Goal: Task Accomplishment & Management: Manage account settings

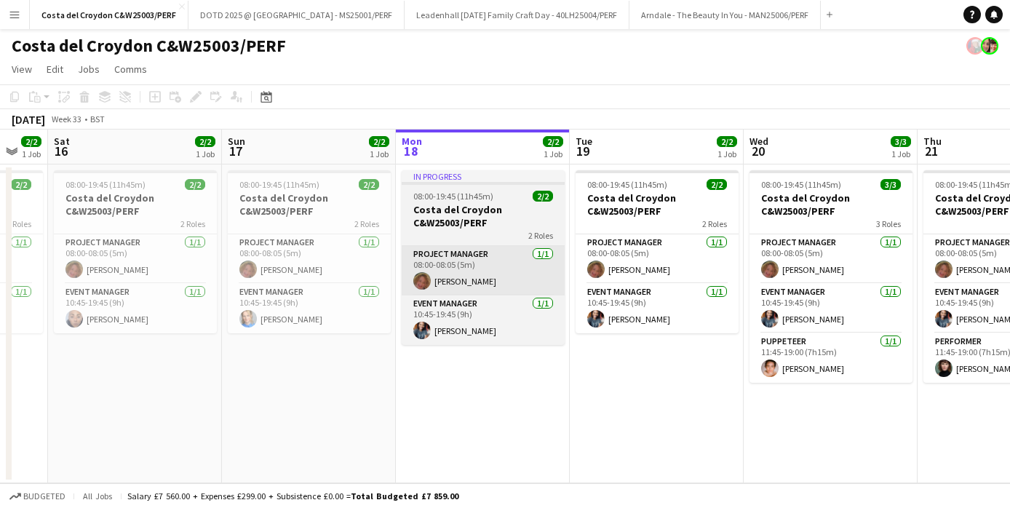
scroll to position [0, 464]
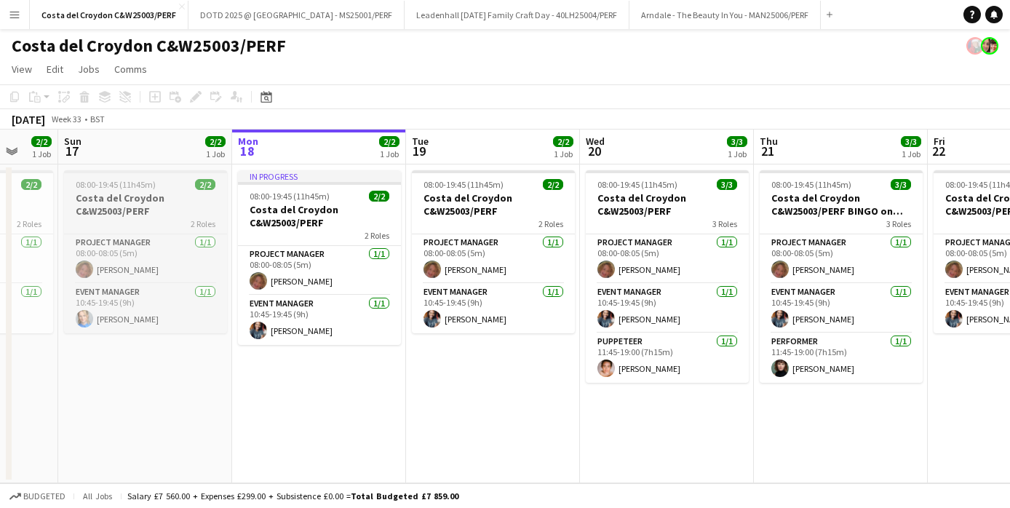
click at [150, 200] on h3 "Costa del Croydon C&W25003/PERF" at bounding box center [145, 204] width 163 height 26
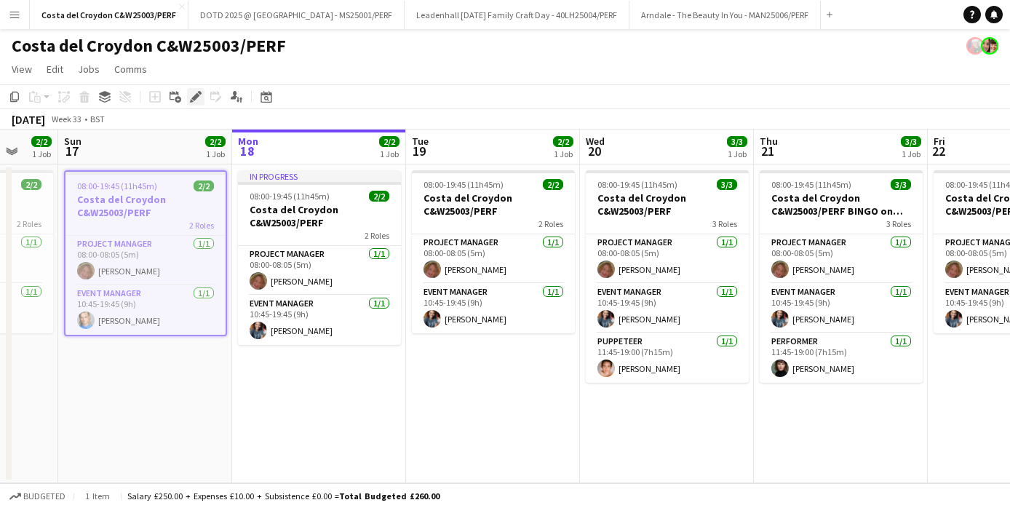
click at [193, 95] on icon "Edit" at bounding box center [196, 97] width 12 height 12
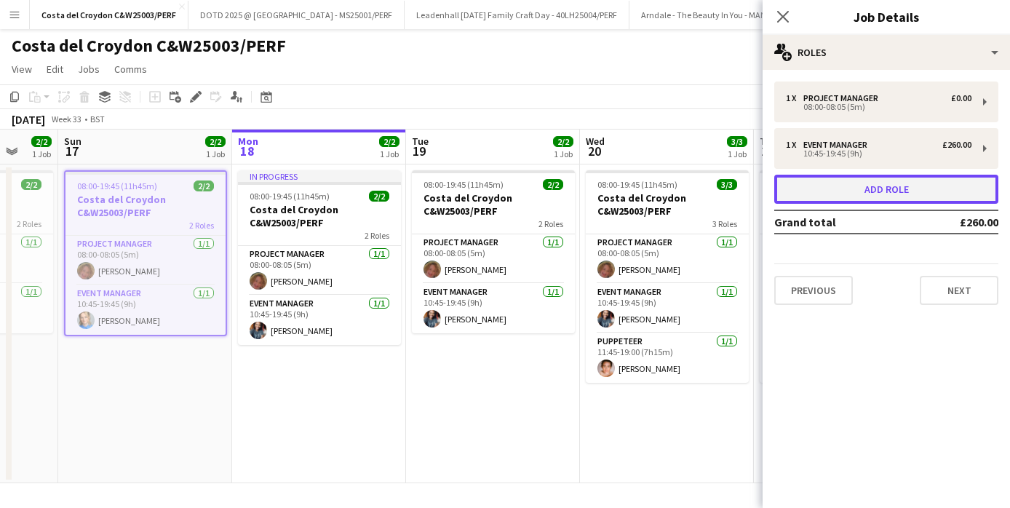
click at [888, 186] on button "Add role" at bounding box center [886, 189] width 224 height 29
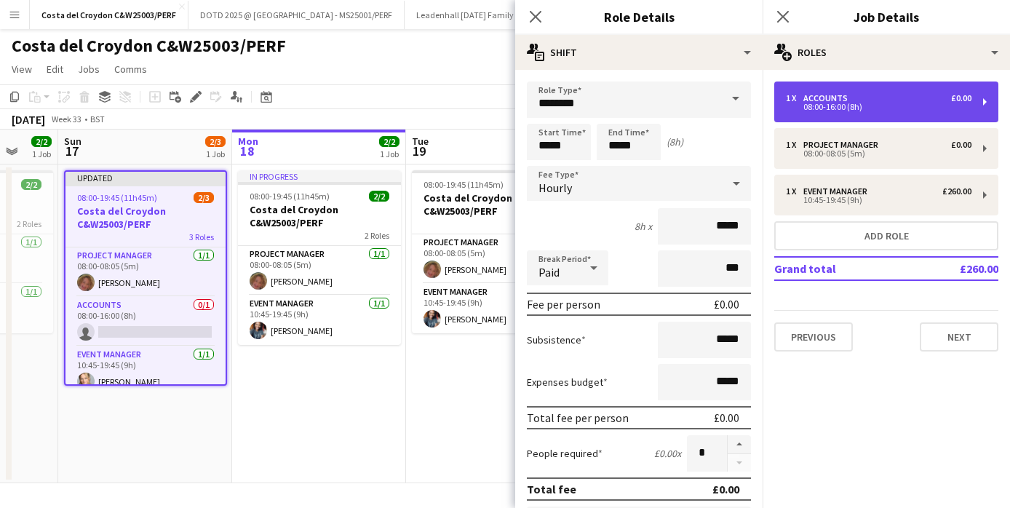
click at [870, 107] on div "08:00-16:00 (8h)" at bounding box center [879, 106] width 186 height 7
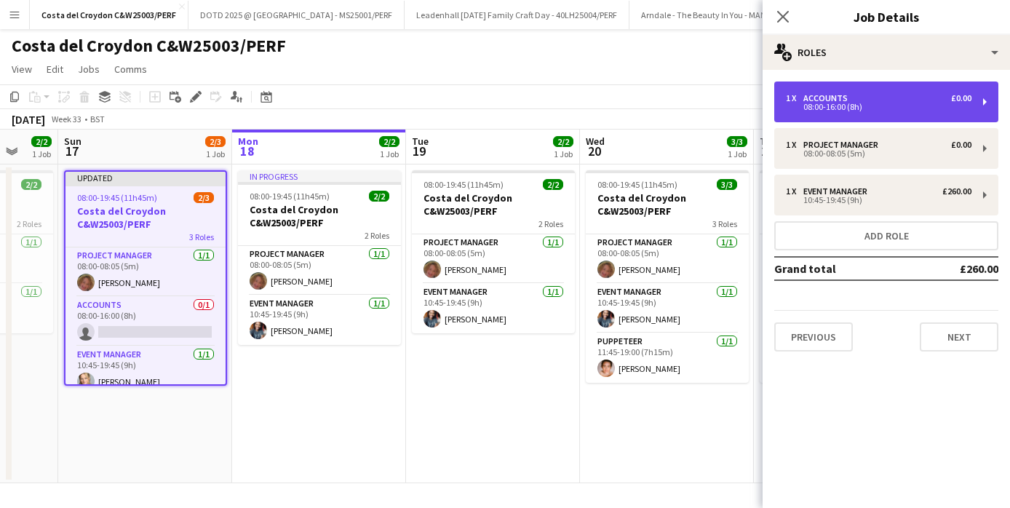
click at [870, 107] on div "08:00-16:00 (8h)" at bounding box center [879, 106] width 186 height 7
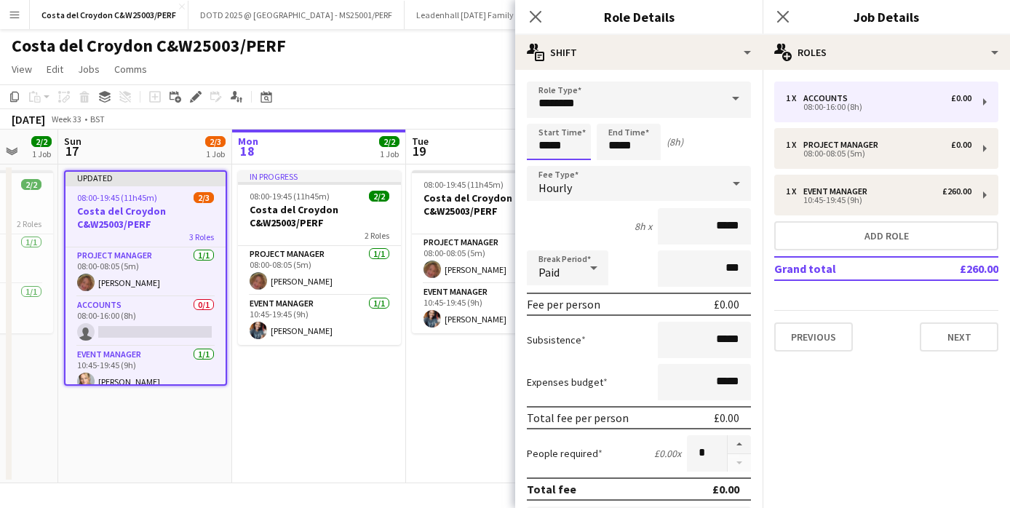
click at [555, 143] on input "*****" at bounding box center [559, 142] width 64 height 36
click at [544, 116] on div at bounding box center [544, 116] width 29 height 15
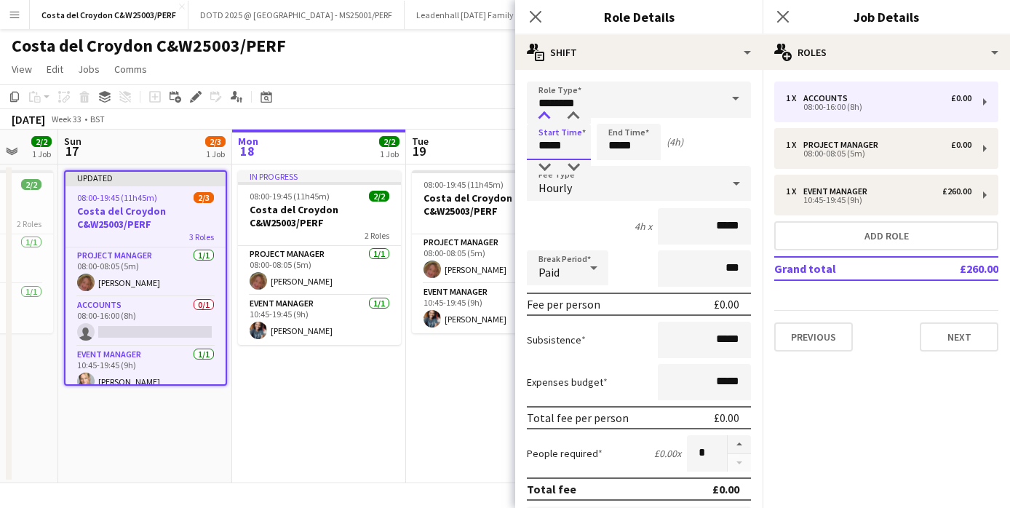
click at [544, 116] on div at bounding box center [544, 116] width 29 height 15
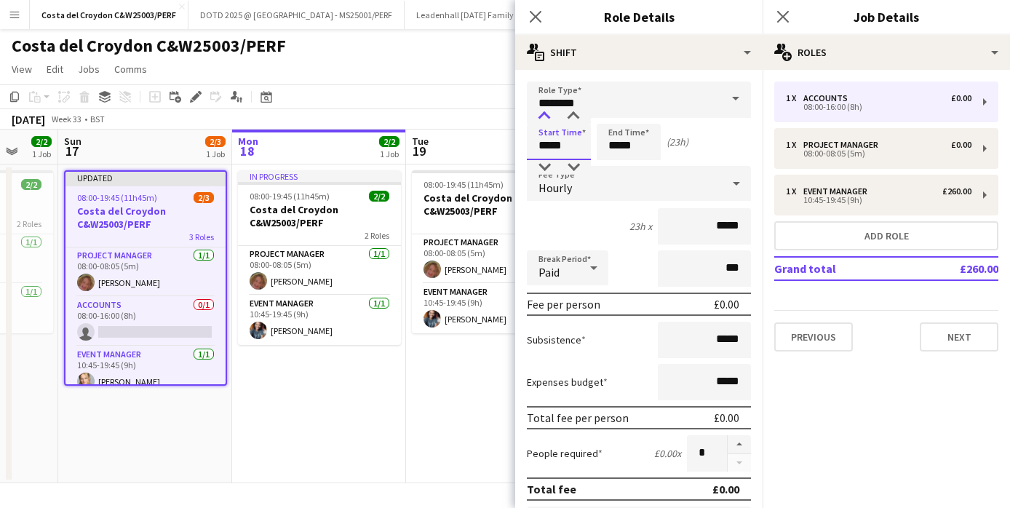
click at [544, 116] on div at bounding box center [544, 116] width 29 height 15
type input "*****"
click at [544, 116] on div at bounding box center [544, 116] width 29 height 15
click at [625, 129] on input "*****" at bounding box center [629, 142] width 64 height 36
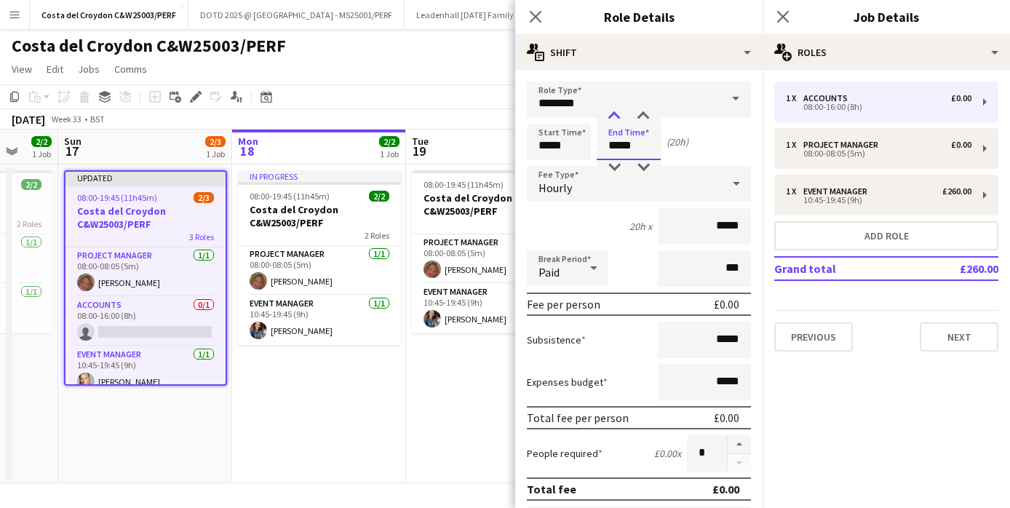
click at [616, 117] on div at bounding box center [614, 116] width 29 height 15
type input "*****"
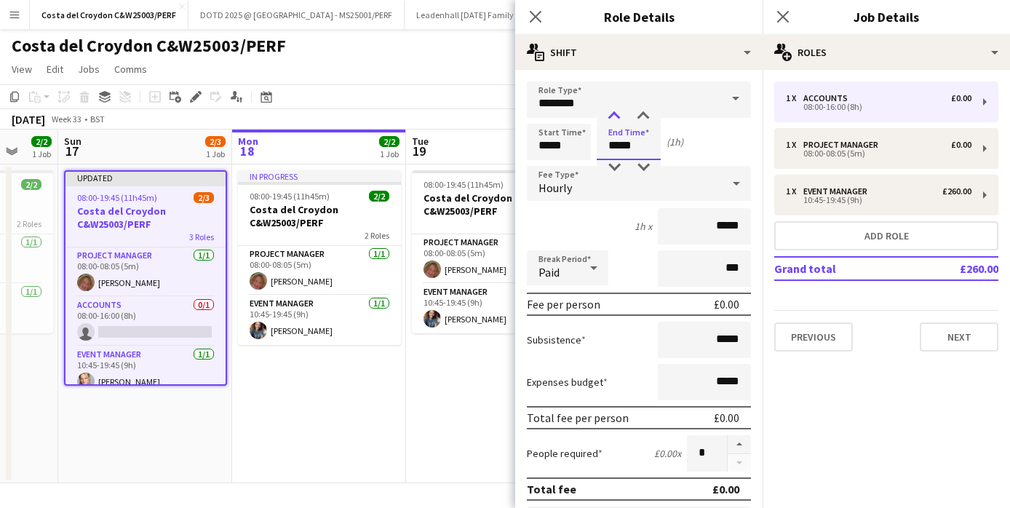
click at [616, 117] on div at bounding box center [614, 116] width 29 height 15
click at [718, 223] on input "*****" at bounding box center [704, 226] width 93 height 36
type input "*******"
click at [785, 15] on icon at bounding box center [783, 16] width 14 height 14
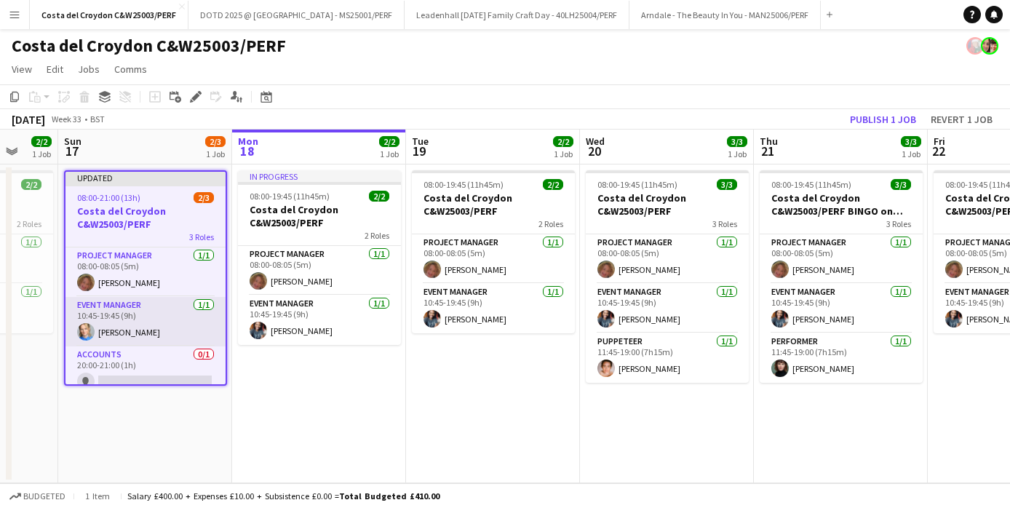
scroll to position [12, 0]
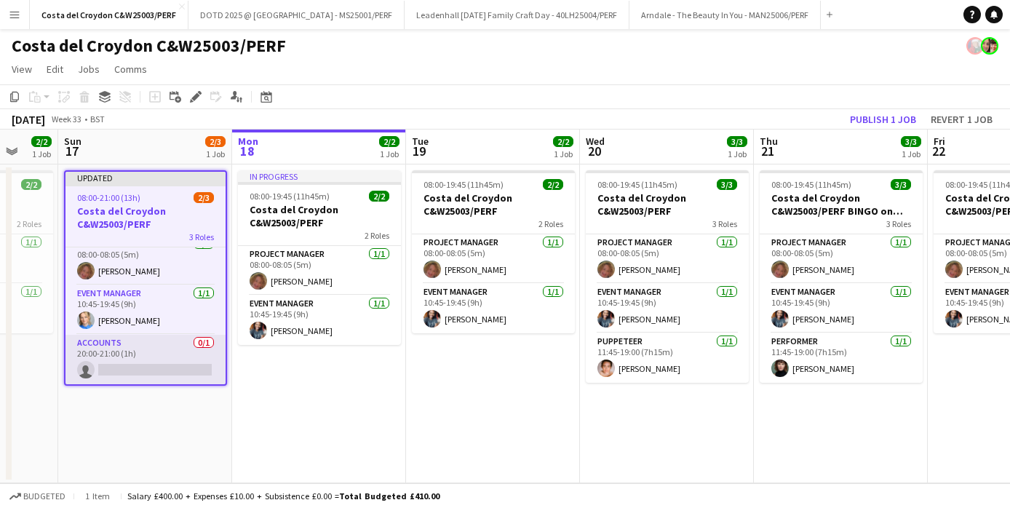
click at [150, 364] on app-card-role "Accounts 0/1 20:00-21:00 (1h) single-neutral-actions" at bounding box center [146, 359] width 160 height 49
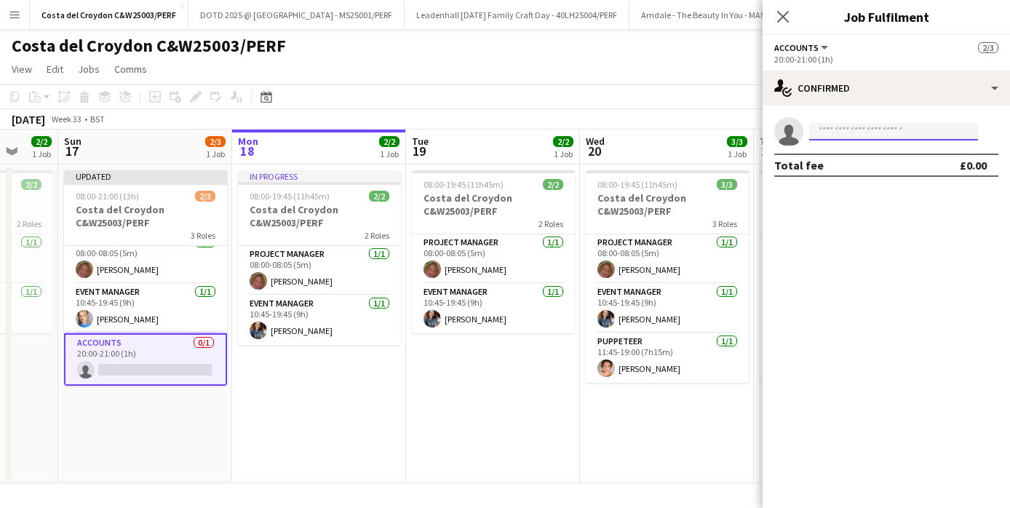
click at [864, 132] on input at bounding box center [893, 131] width 169 height 17
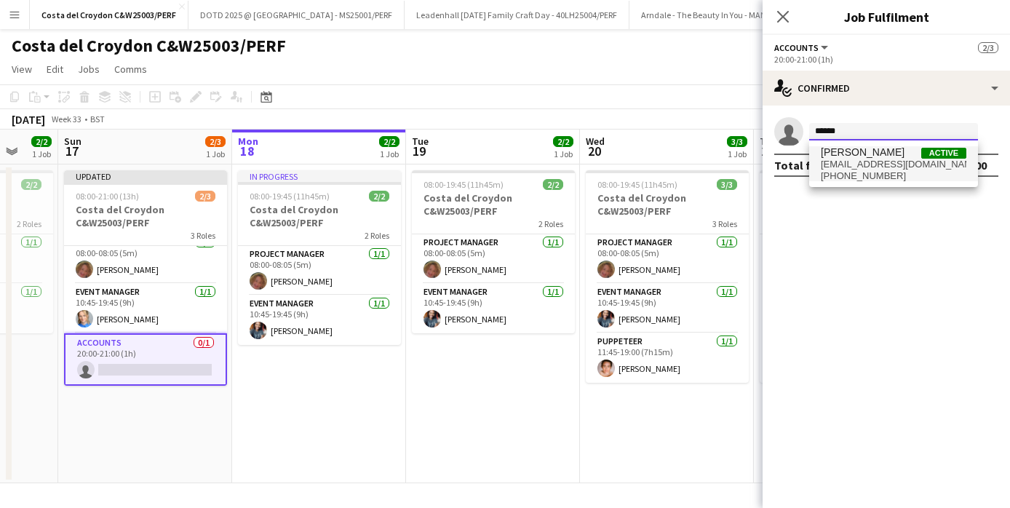
type input "******"
click at [889, 171] on span "+447814198763" at bounding box center [894, 176] width 146 height 12
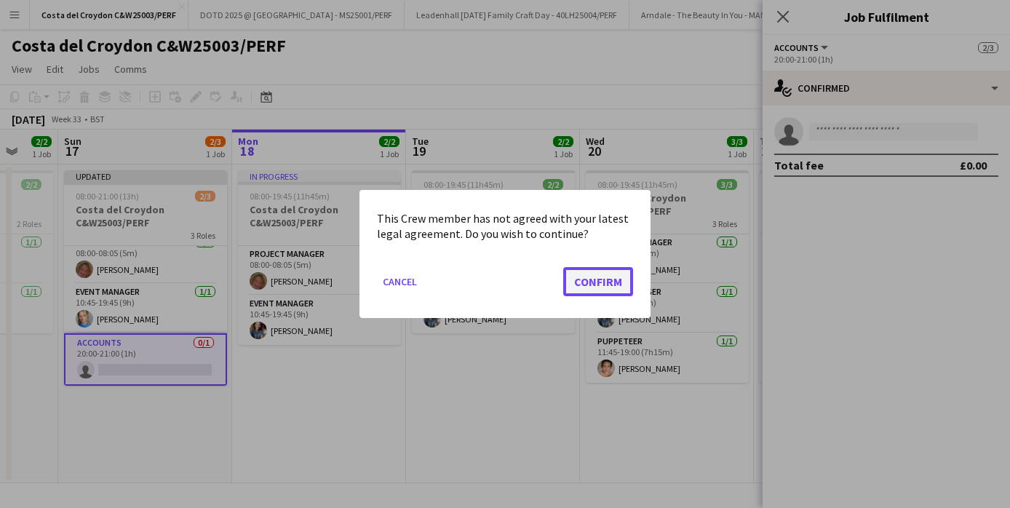
click at [596, 283] on button "Confirm" at bounding box center [598, 281] width 70 height 29
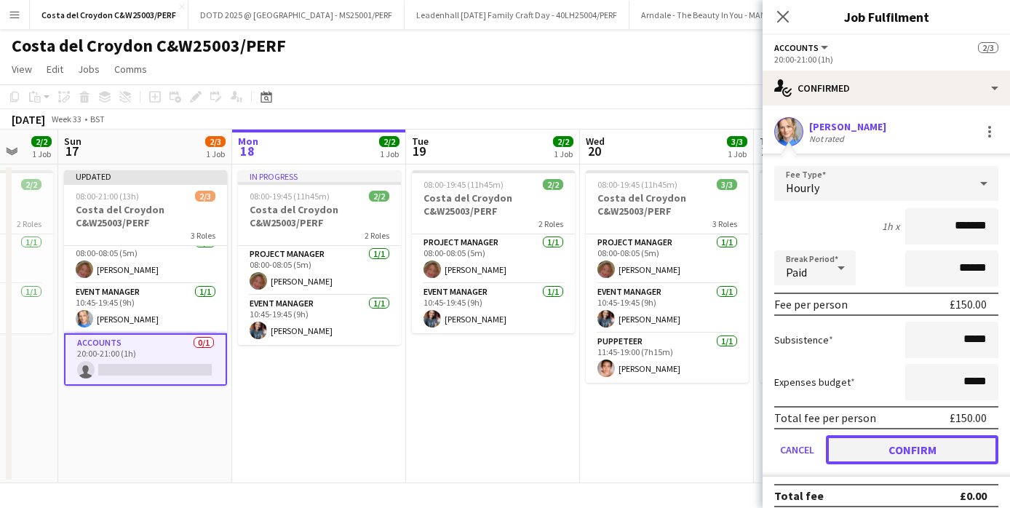
click at [940, 459] on button "Confirm" at bounding box center [912, 449] width 173 height 29
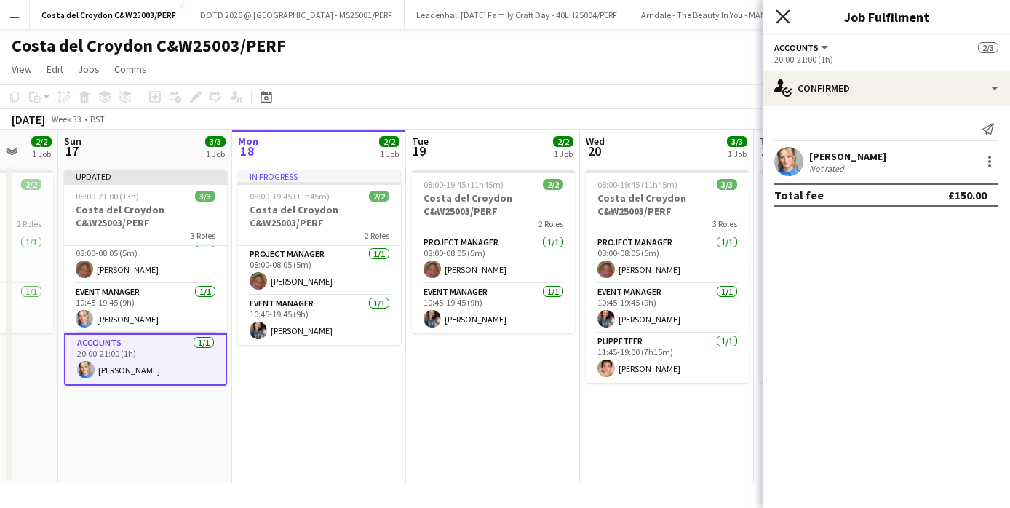
click at [781, 16] on icon at bounding box center [783, 16] width 14 height 14
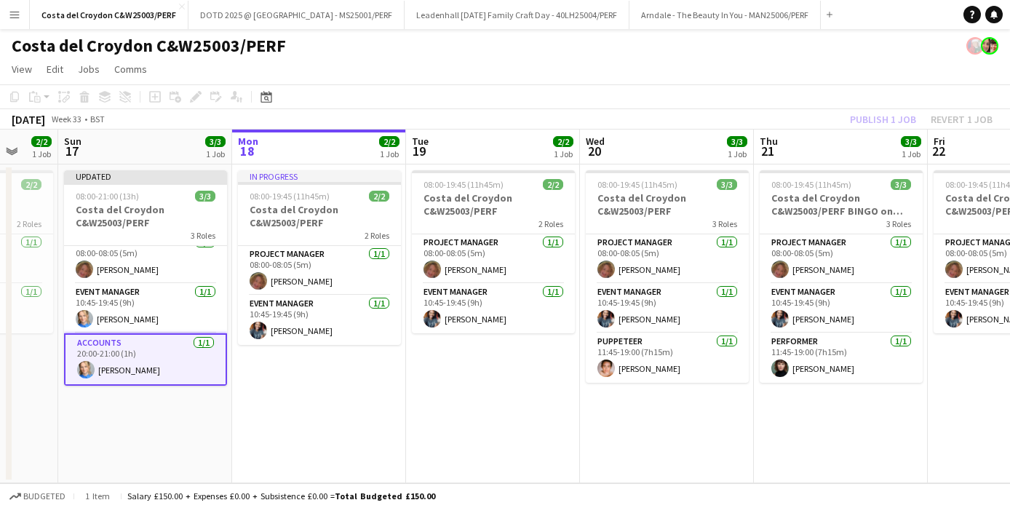
click at [887, 123] on div "Publish 1 job Revert 1 job" at bounding box center [922, 119] width 178 height 19
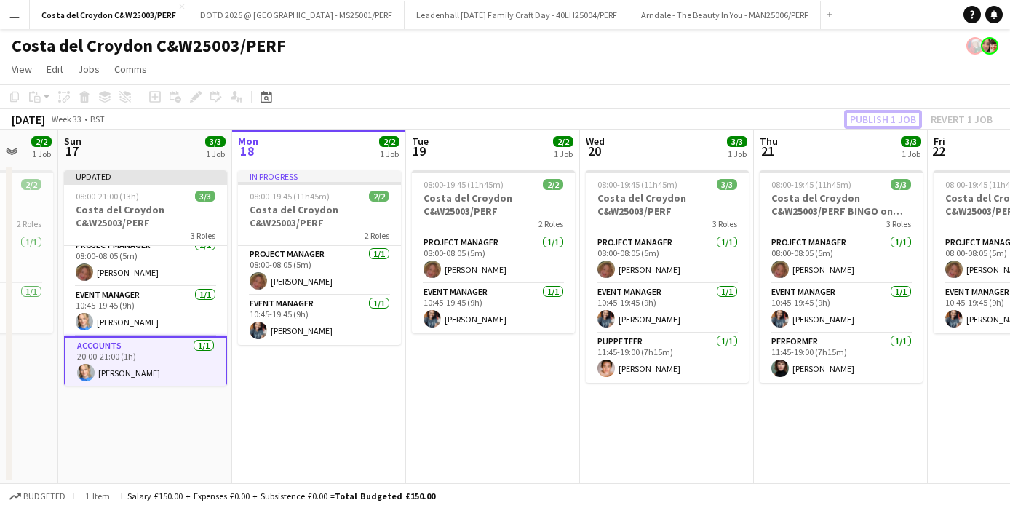
click at [887, 123] on button "Publish 1 job" at bounding box center [883, 119] width 78 height 19
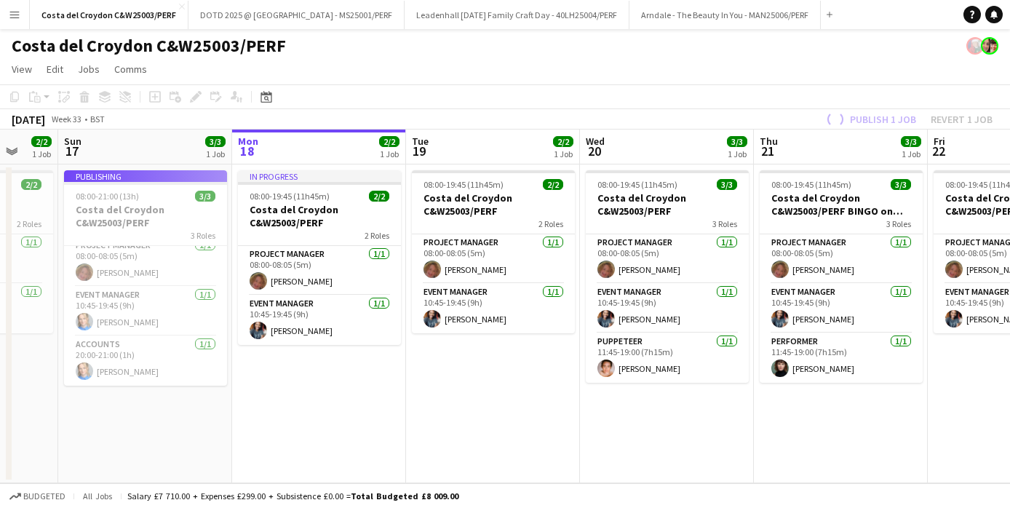
click at [21, 18] on button "Menu" at bounding box center [14, 14] width 29 height 29
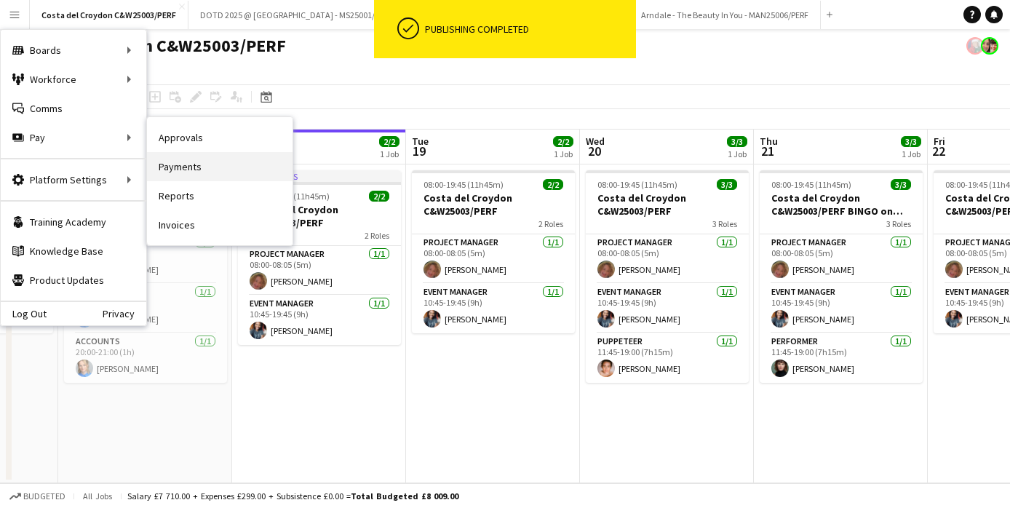
click at [186, 170] on link "Payments" at bounding box center [220, 166] width 146 height 29
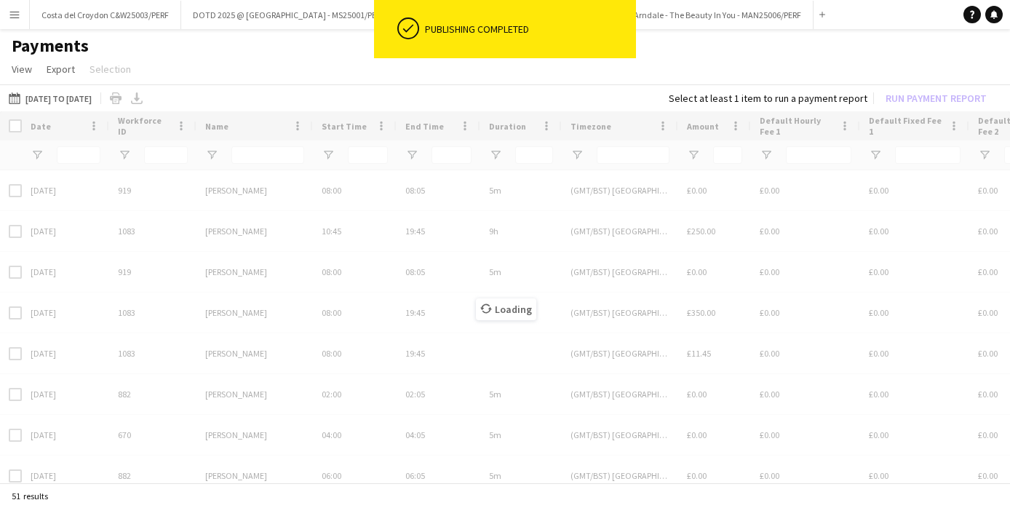
click at [17, 15] on app-icon "Menu" at bounding box center [15, 15] width 12 height 12
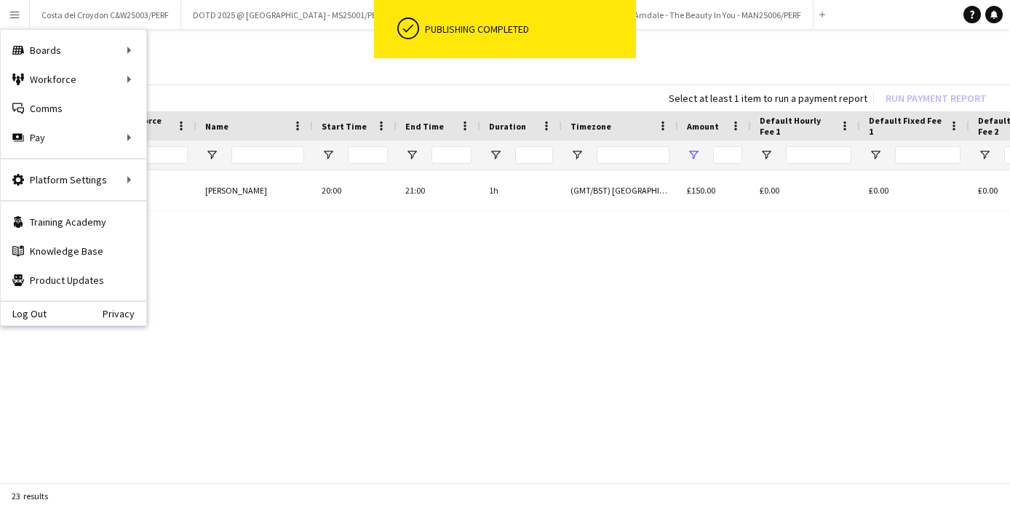
type input "*******"
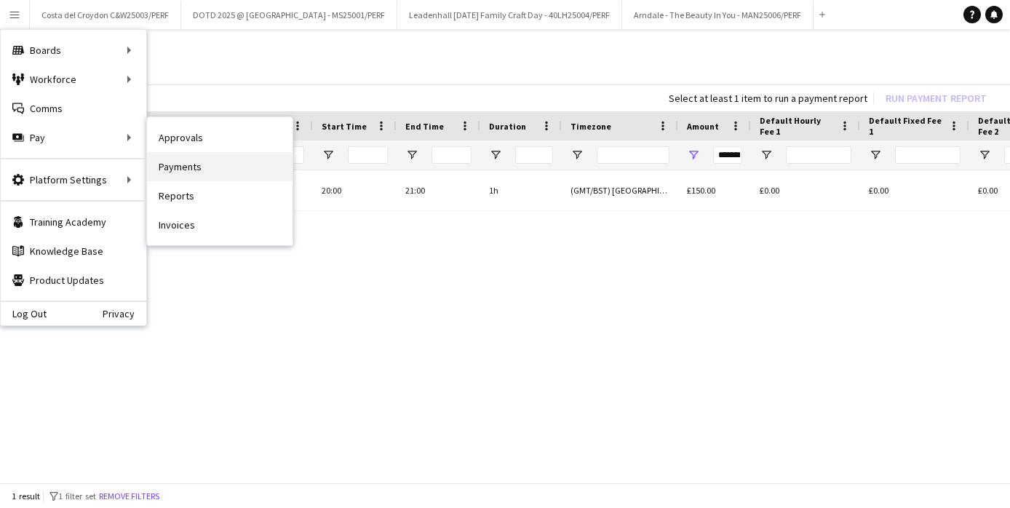
click at [191, 168] on link "Payments" at bounding box center [220, 166] width 146 height 29
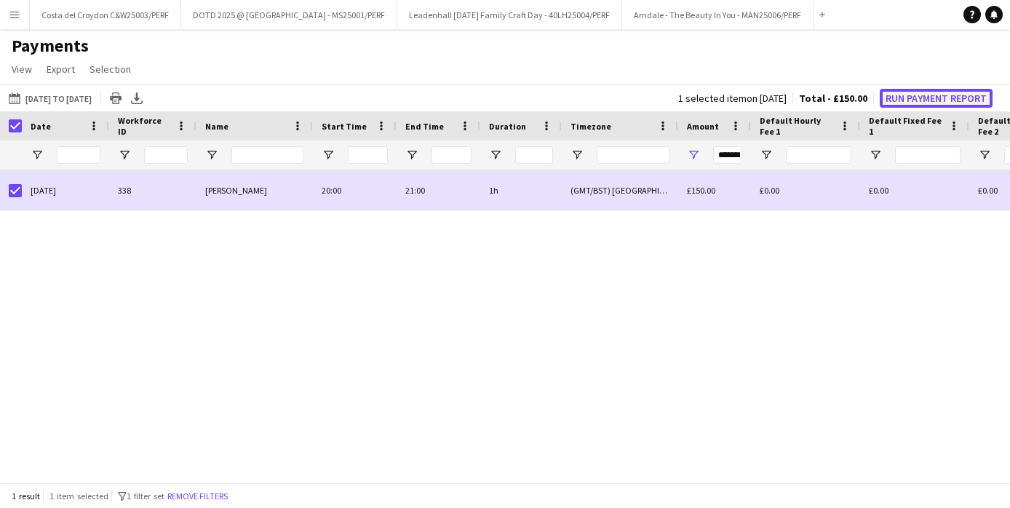
click at [917, 92] on button "Run Payment Report" at bounding box center [936, 98] width 113 height 19
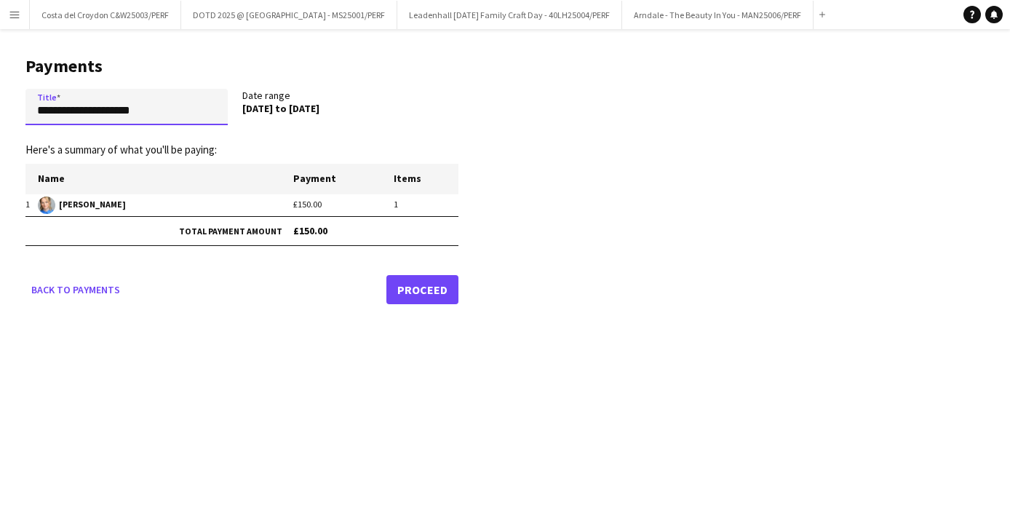
drag, startPoint x: 182, startPoint y: 114, endPoint x: -25, endPoint y: 114, distance: 207.4
click at [0, 114] on html "Menu Boards Boards Boards All jobs Status Workforce Workforce My Workforce Recr…" at bounding box center [505, 254] width 1010 height 508
click at [47, 107] on input "*******" at bounding box center [126, 107] width 202 height 36
click at [95, 103] on input "*******" at bounding box center [126, 107] width 202 height 36
type input "*********"
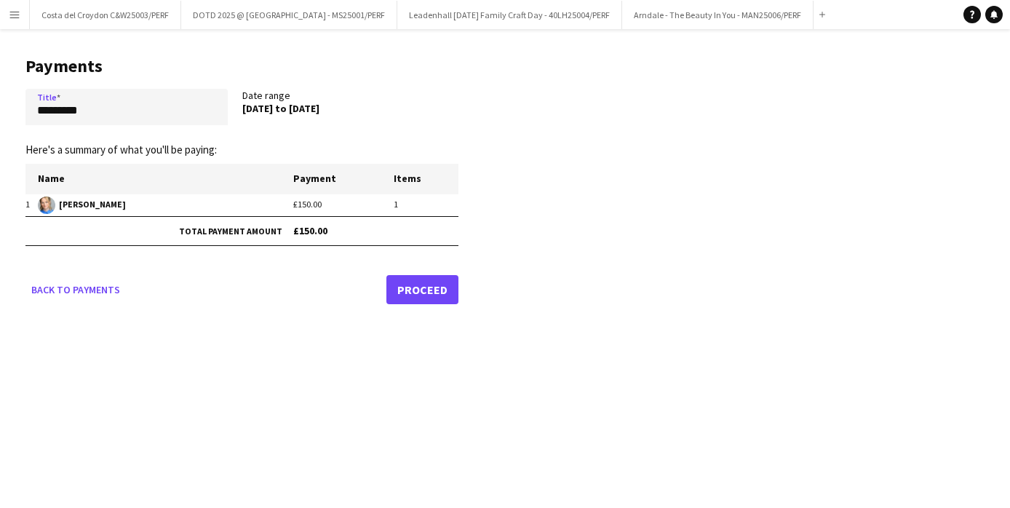
click at [425, 298] on link "Proceed" at bounding box center [423, 289] width 72 height 29
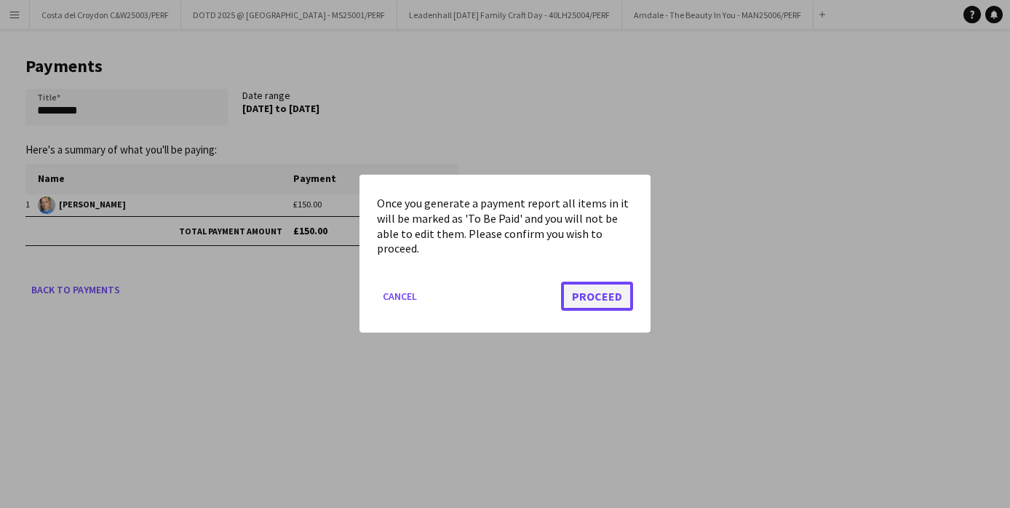
click at [608, 293] on button "Proceed" at bounding box center [597, 296] width 72 height 29
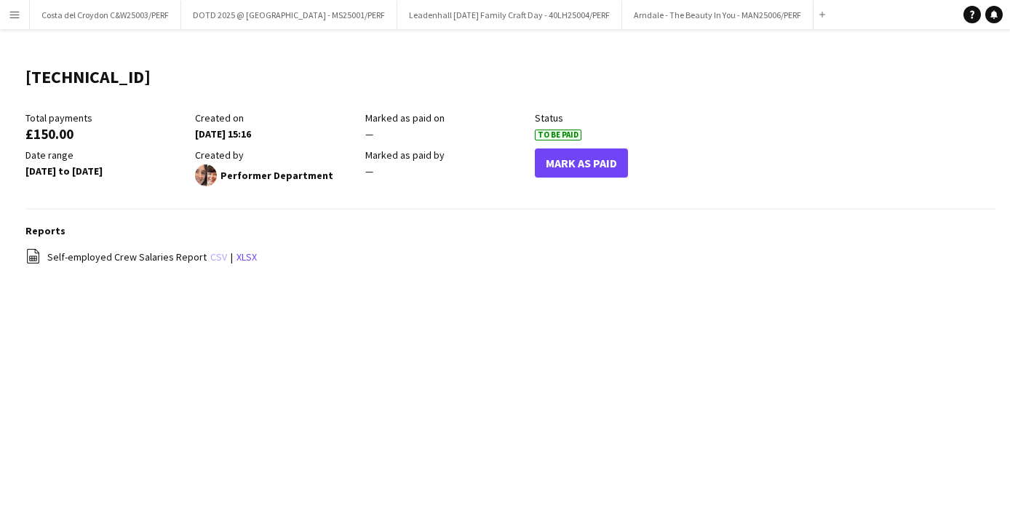
click at [213, 259] on link "csv" at bounding box center [218, 256] width 17 height 13
click at [13, 9] on app-icon "Menu" at bounding box center [15, 15] width 12 height 12
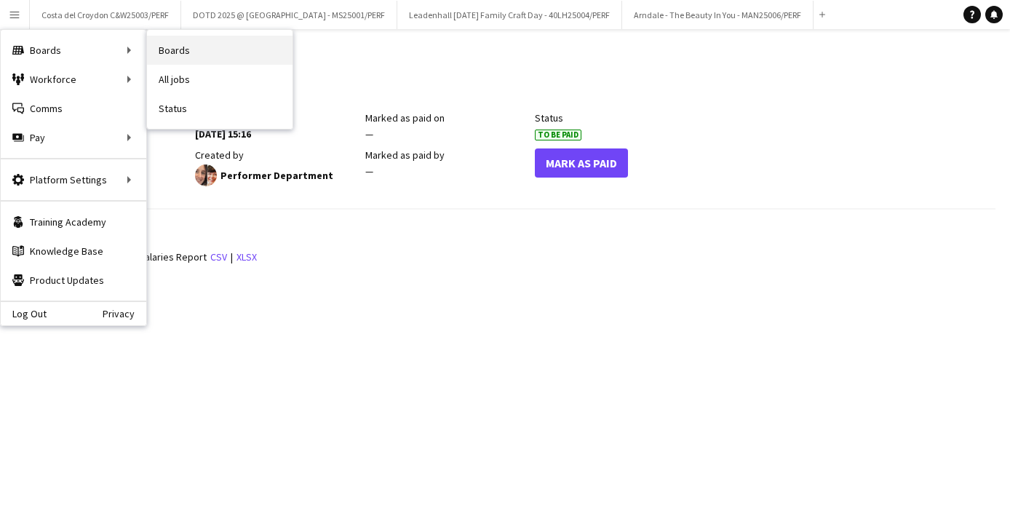
click at [170, 44] on link "Boards" at bounding box center [220, 50] width 146 height 29
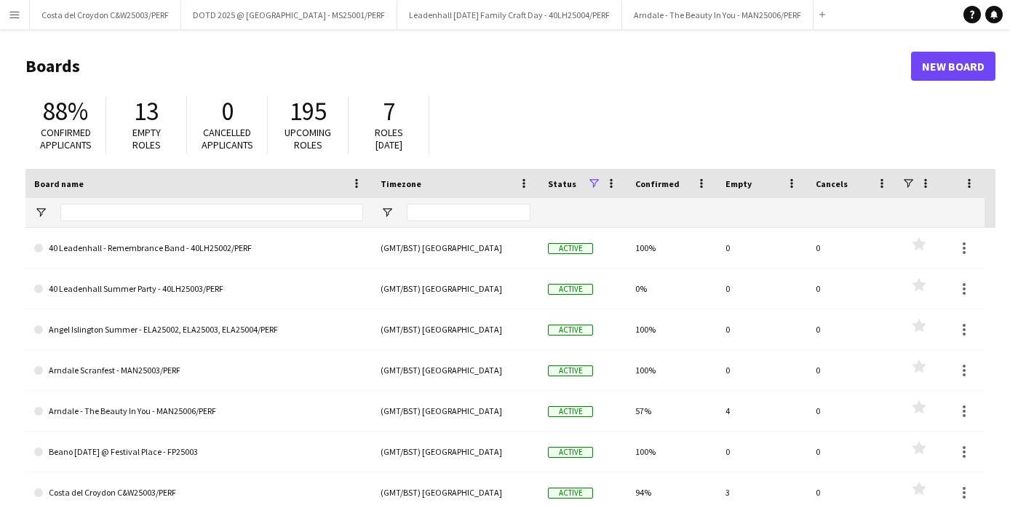
click at [15, 20] on app-icon "Menu" at bounding box center [15, 15] width 12 height 12
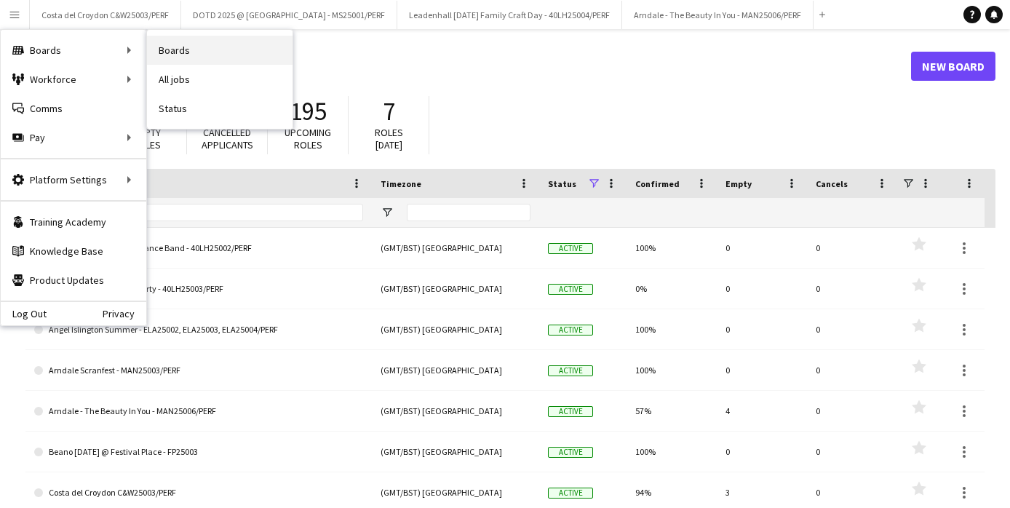
click at [172, 52] on link "Boards" at bounding box center [220, 50] width 146 height 29
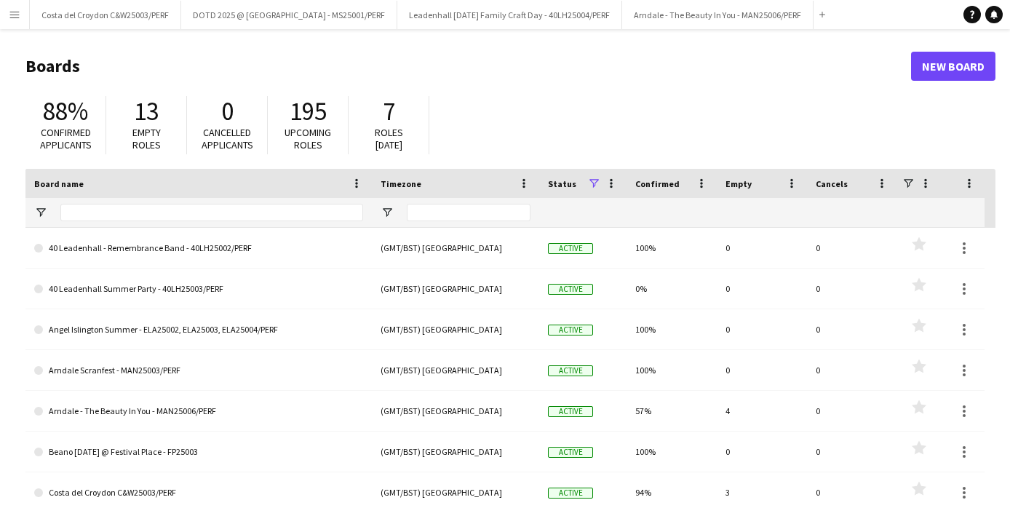
click at [20, 17] on button "Menu" at bounding box center [14, 14] width 29 height 29
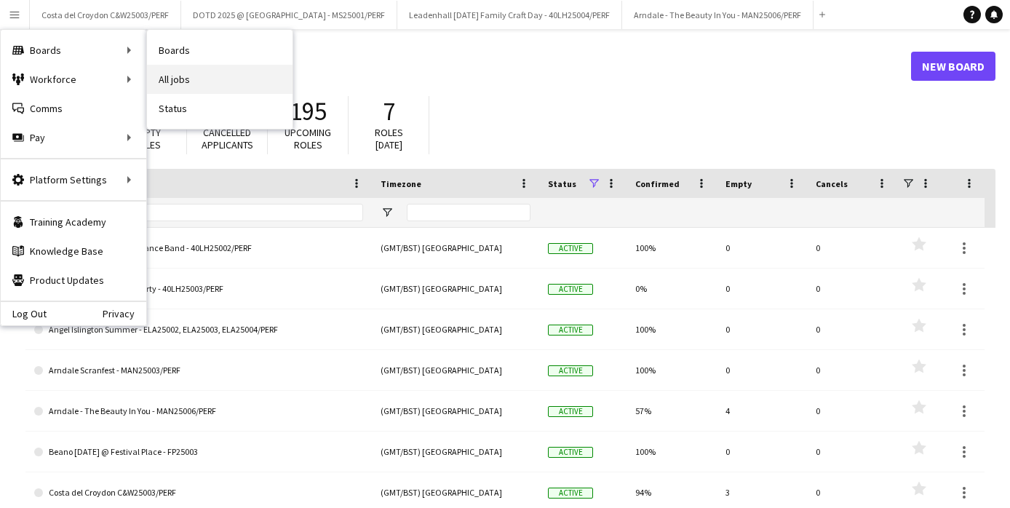
click at [181, 72] on link "All jobs" at bounding box center [220, 79] width 146 height 29
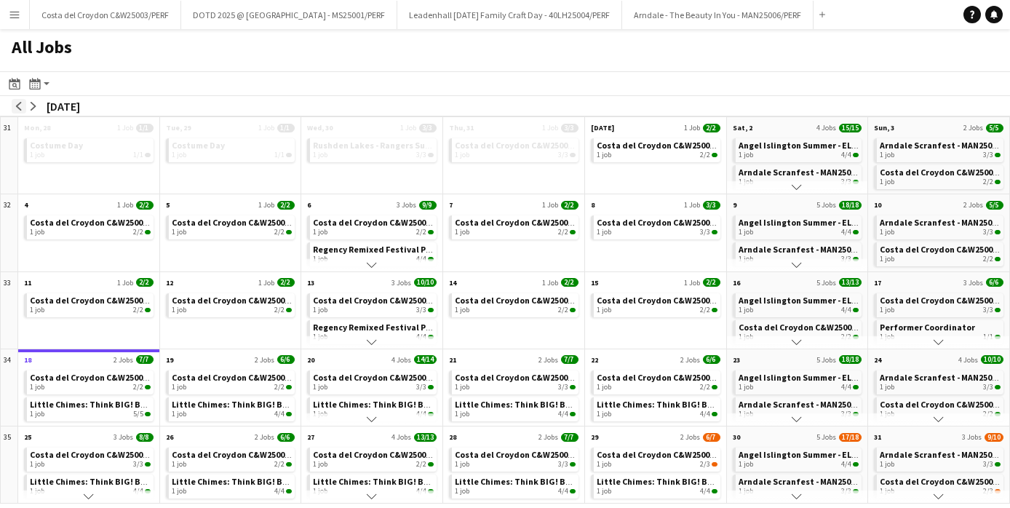
click at [17, 107] on app-icon "arrow-left" at bounding box center [19, 106] width 9 height 9
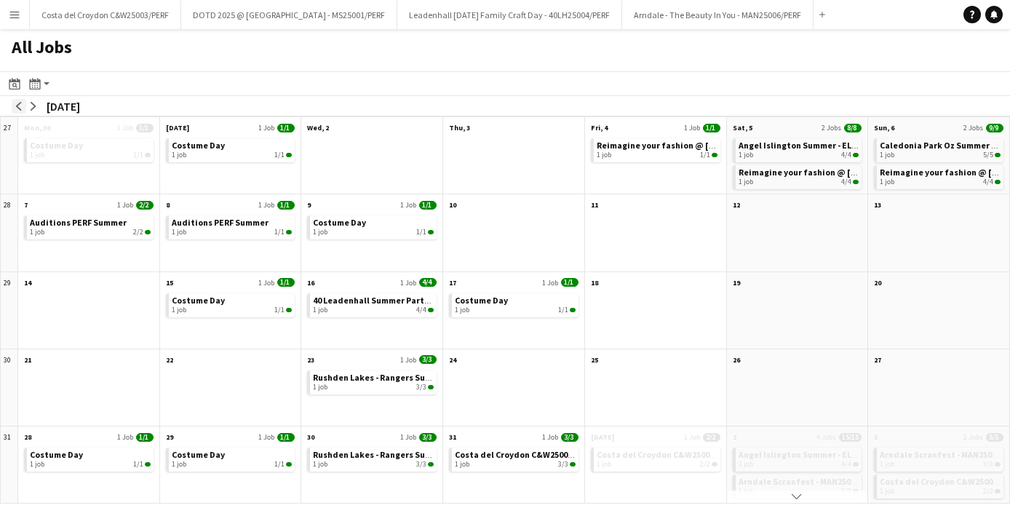
click at [17, 107] on app-icon "arrow-left" at bounding box center [19, 106] width 9 height 9
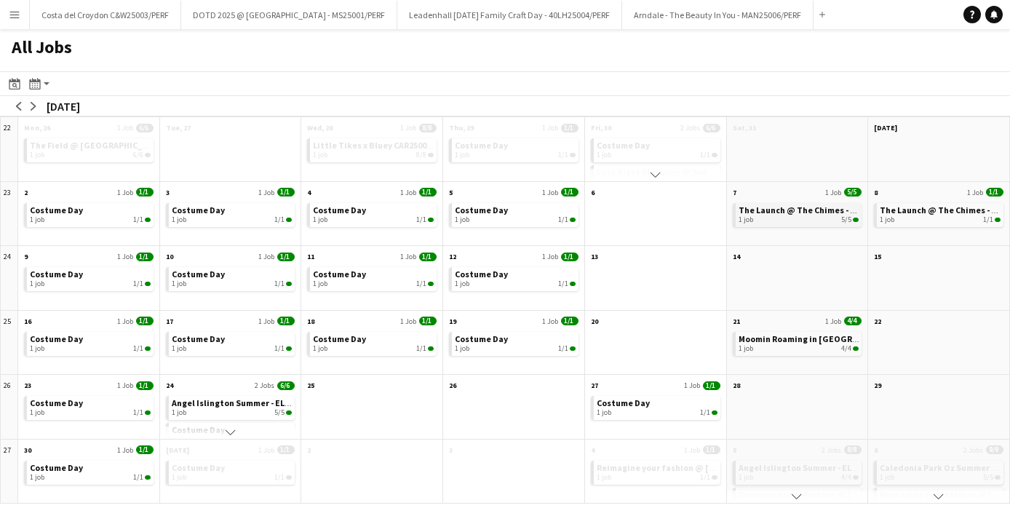
click at [783, 214] on span "The Launch @ The Chimes - WCH25002/PERF" at bounding box center [826, 210] width 174 height 11
click at [231, 405] on span "Angel Islington Summer - ELA25002, ELA25003, ELA25004/PERF" at bounding box center [294, 402] width 244 height 11
click at [33, 104] on app-icon "arrow-right" at bounding box center [33, 106] width 9 height 9
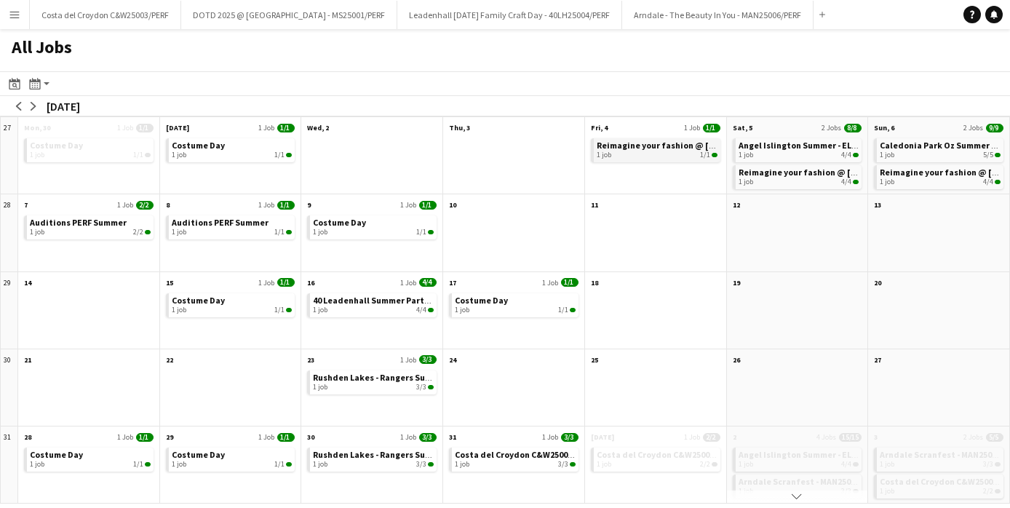
click at [677, 147] on span "Reimagine your fashion @ [GEOGRAPHIC_DATA] - MAN25002" at bounding box center [717, 145] width 240 height 11
click at [786, 148] on span "Angel Islington Summer - ELA25002, ELA25003, ELA25004/PERF" at bounding box center [861, 145] width 244 height 11
click at [922, 152] on div "1 job 5/5" at bounding box center [940, 155] width 121 height 9
click at [373, 308] on div "1 job 4/4" at bounding box center [373, 310] width 121 height 9
click at [382, 377] on span "Rushden Lakes - Rangers Summer Series - RL25002/PERF" at bounding box center [424, 377] width 223 height 11
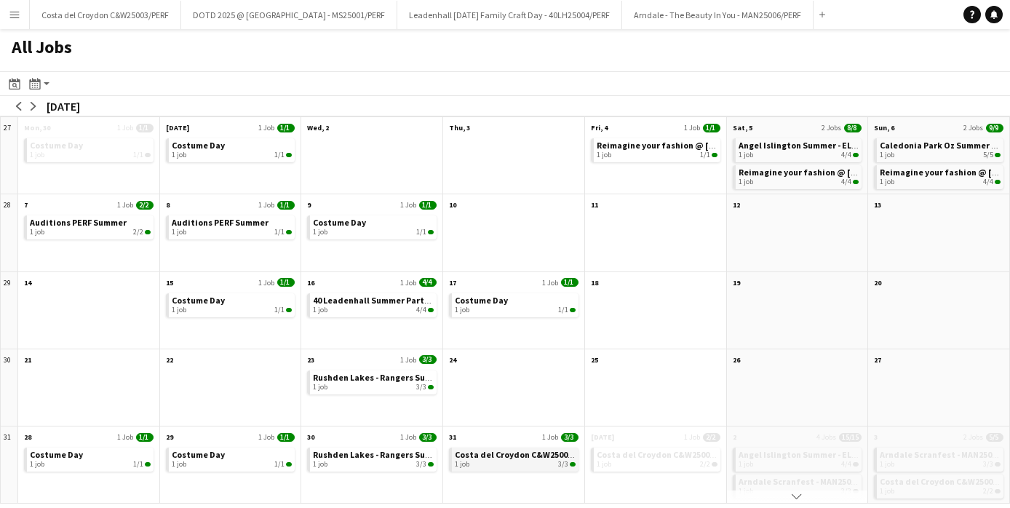
click at [504, 453] on span "Costa del Croydon C&W25003/PERF" at bounding box center [525, 454] width 140 height 11
click at [31, 103] on app-icon "arrow-right" at bounding box center [33, 106] width 9 height 9
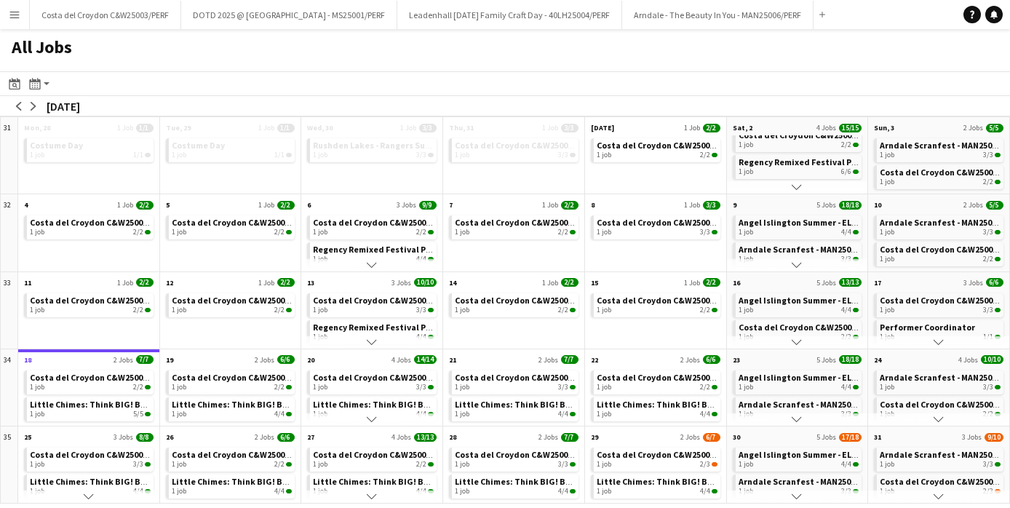
scroll to position [65, 0]
click at [802, 184] on app-icon "Scroll down" at bounding box center [797, 187] width 10 height 10
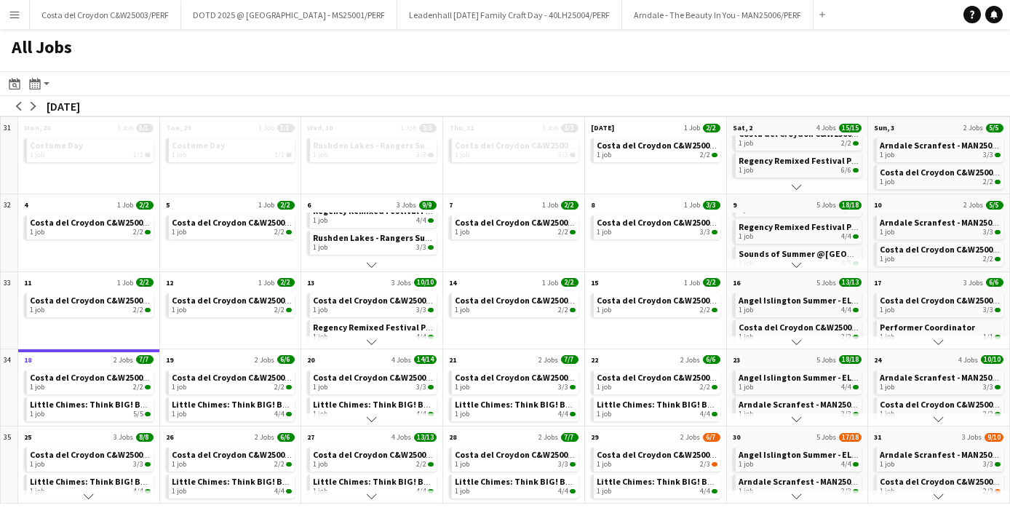
scroll to position [0, 0]
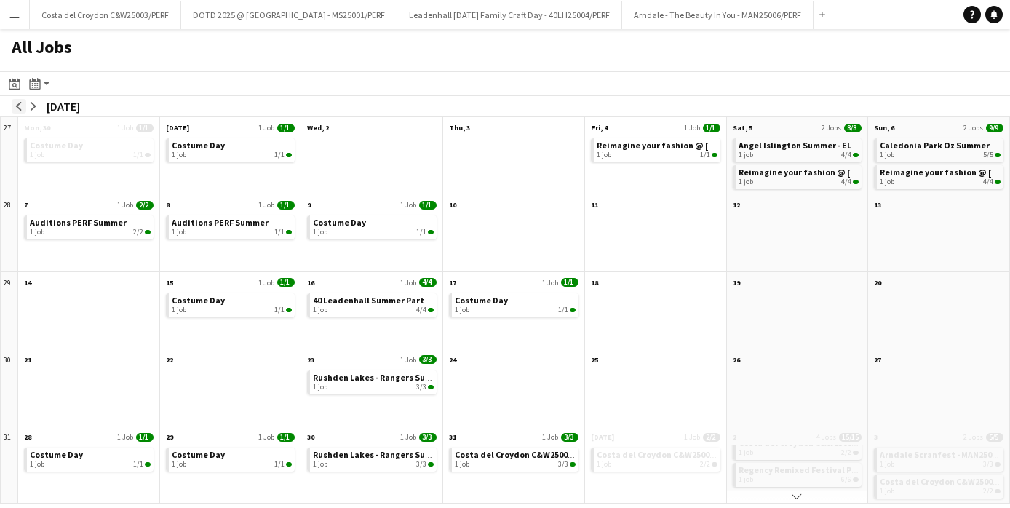
click at [21, 103] on app-icon "arrow-left" at bounding box center [19, 106] width 9 height 9
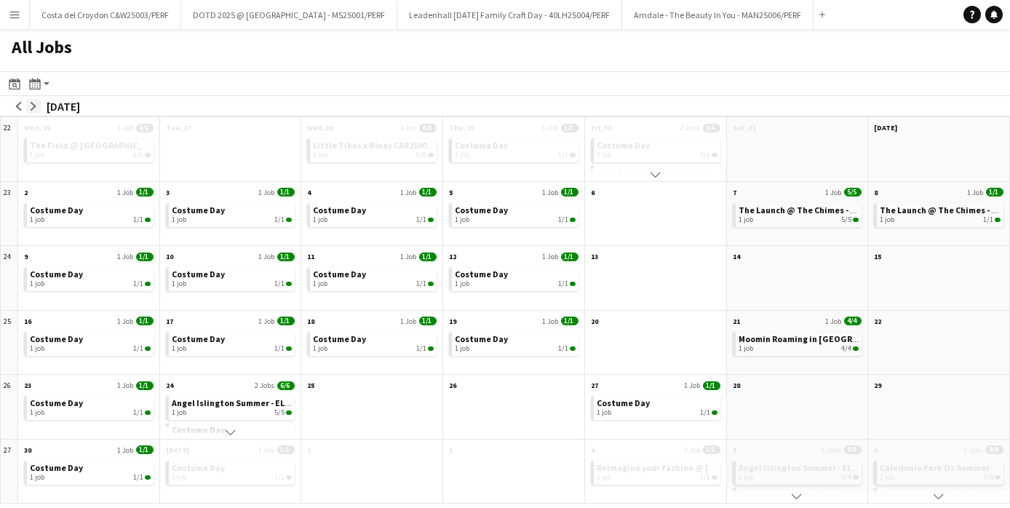
click at [31, 105] on app-icon "arrow-right" at bounding box center [33, 106] width 9 height 9
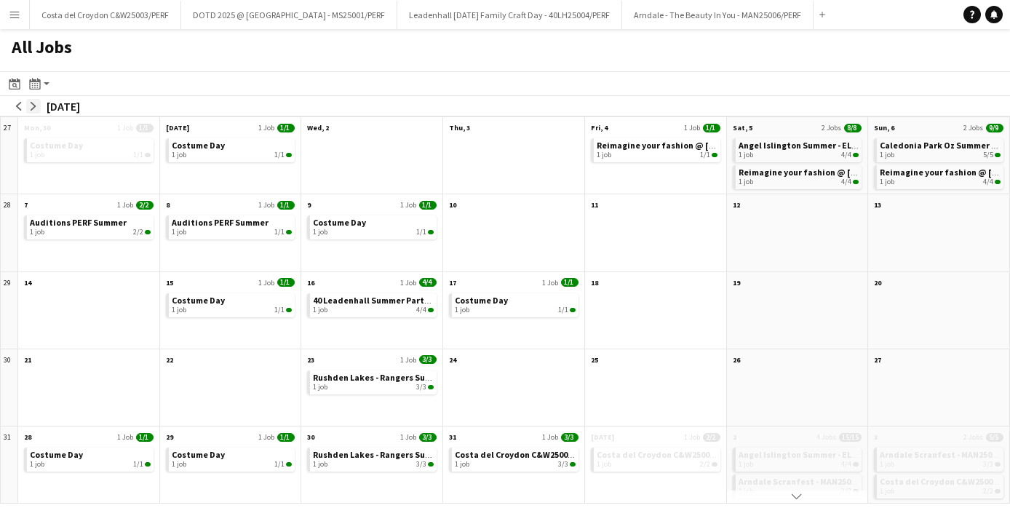
click at [31, 105] on app-icon "arrow-right" at bounding box center [33, 106] width 9 height 9
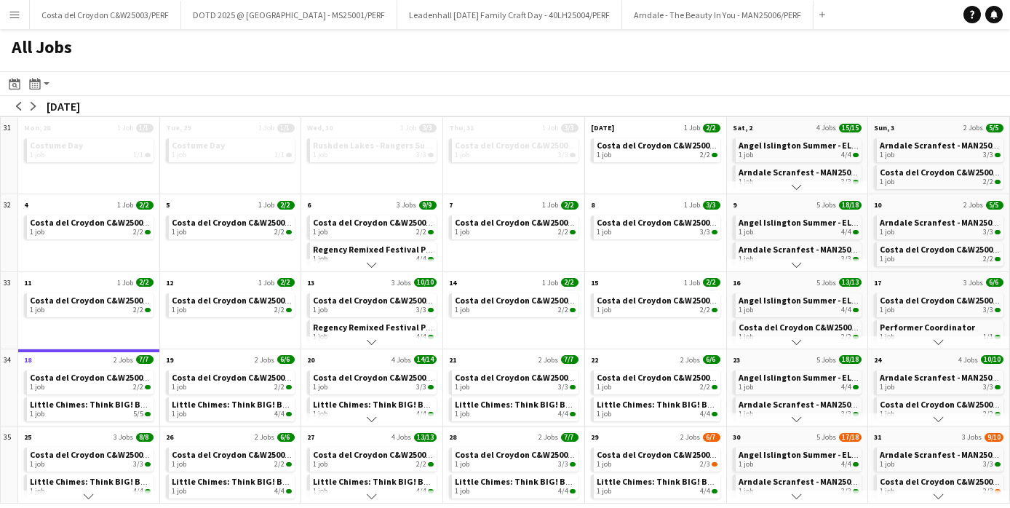
click at [799, 262] on app-icon "Scroll down" at bounding box center [797, 265] width 10 height 10
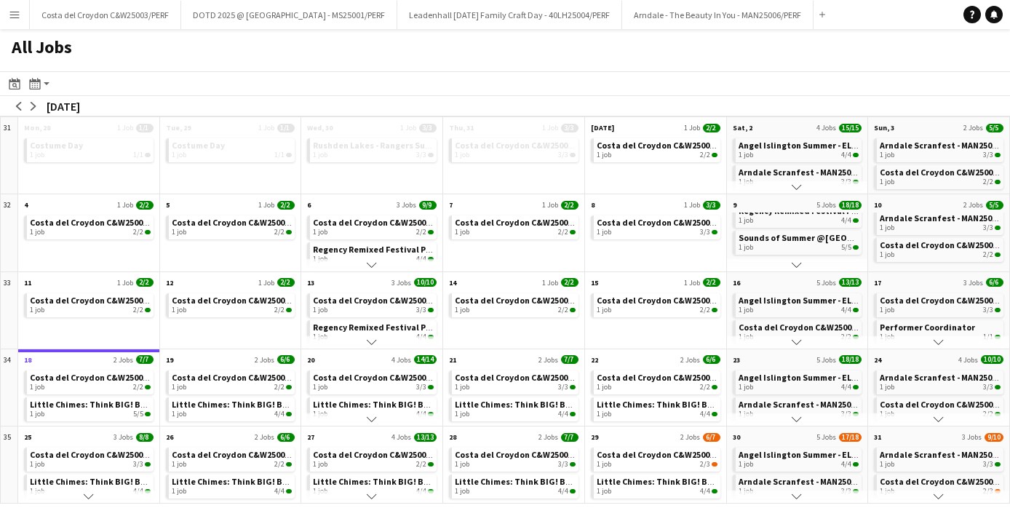
click at [370, 339] on app-icon "Scroll down" at bounding box center [372, 342] width 10 height 10
click at [794, 339] on app-icon "Scroll down" at bounding box center [797, 342] width 10 height 10
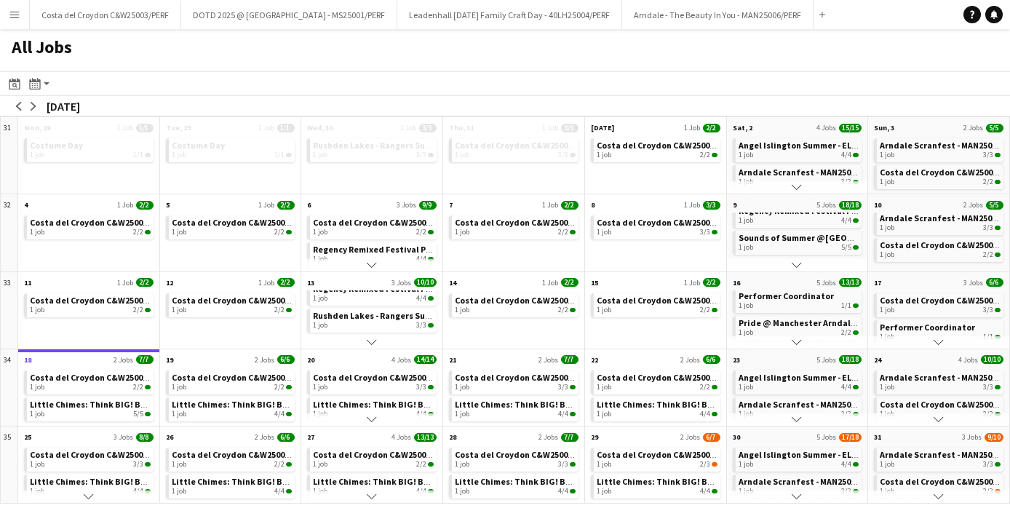
click at [794, 339] on app-icon "Scroll down" at bounding box center [797, 342] width 10 height 10
click at [790, 343] on button "Scroll down" at bounding box center [797, 342] width 141 height 13
click at [944, 341] on app-icon "Scroll down" at bounding box center [939, 342] width 10 height 10
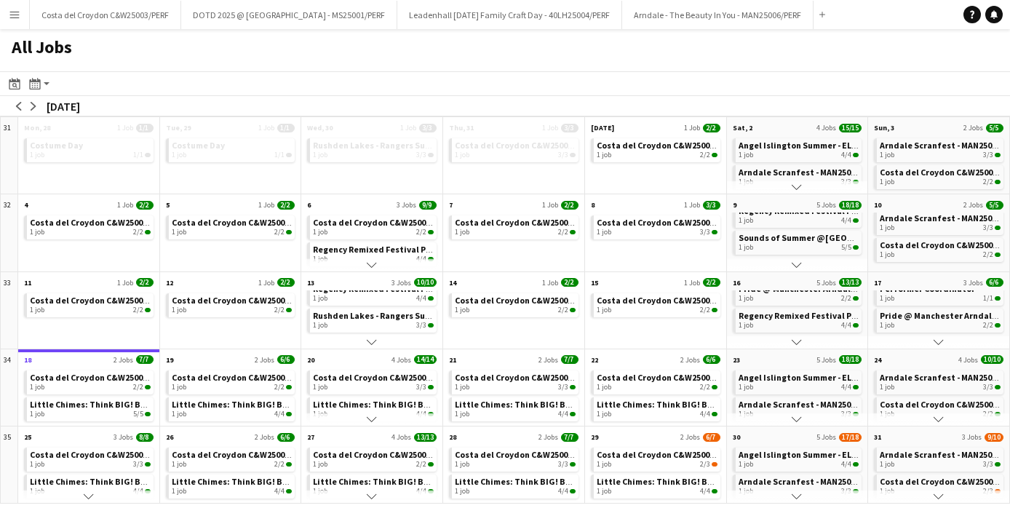
click at [944, 341] on app-icon "Scroll down" at bounding box center [939, 342] width 10 height 10
click at [374, 416] on app-icon "Scroll down" at bounding box center [372, 419] width 10 height 10
click at [374, 417] on app-icon "Scroll down" at bounding box center [372, 419] width 10 height 10
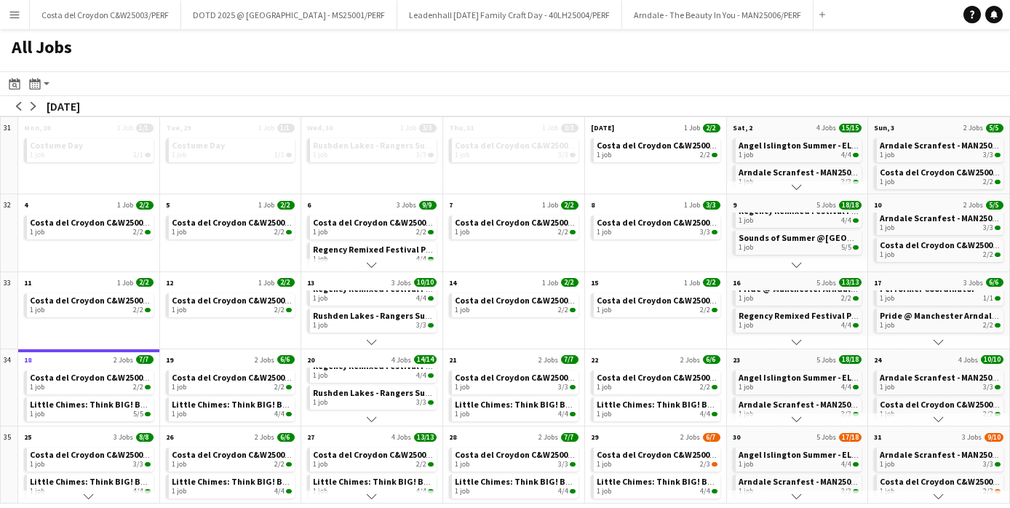
click at [936, 417] on app-icon "Scroll down" at bounding box center [939, 419] width 10 height 10
click at [797, 419] on app-icon "Scroll down" at bounding box center [797, 419] width 10 height 10
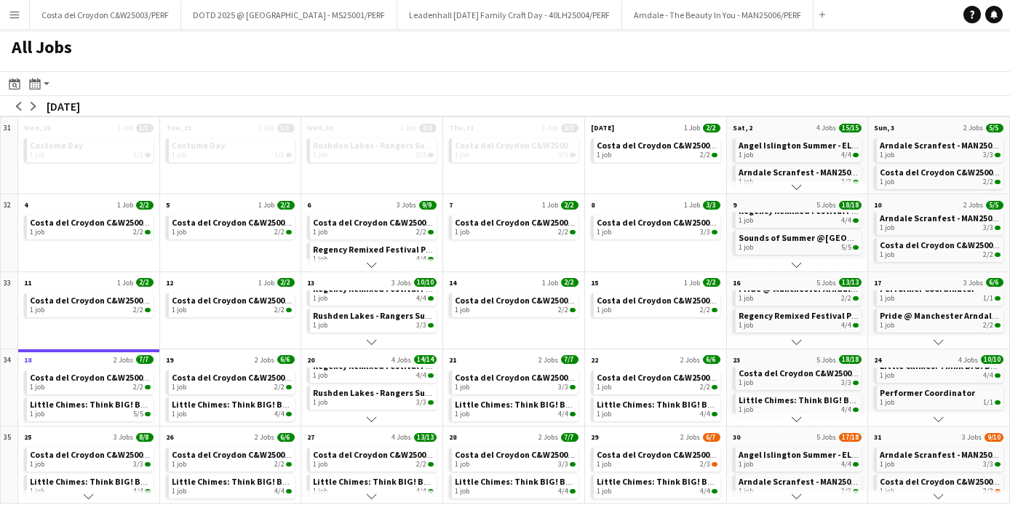
click at [797, 419] on app-icon "Scroll down" at bounding box center [797, 419] width 10 height 10
click at [87, 496] on app-icon "Scroll down" at bounding box center [89, 496] width 10 height 10
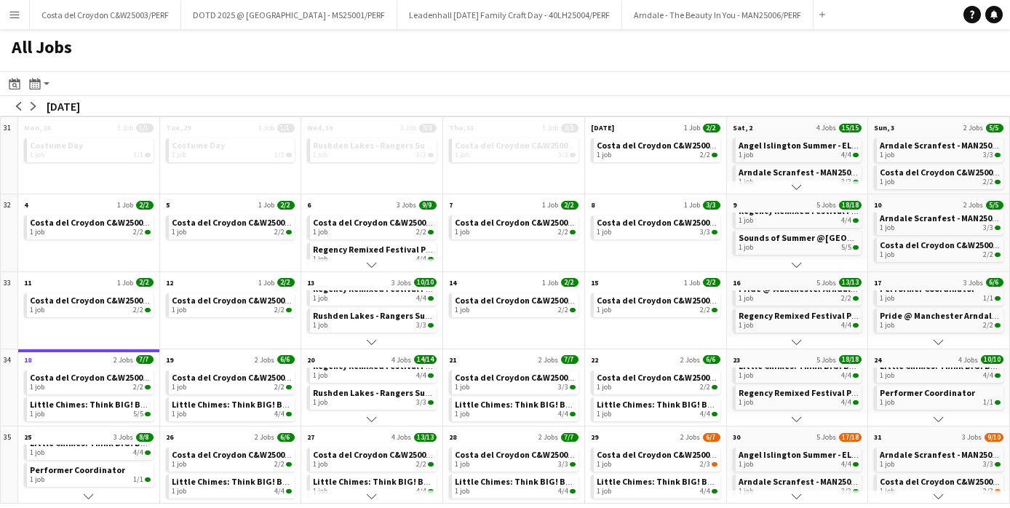
click at [87, 496] on app-icon "Scroll down" at bounding box center [89, 496] width 10 height 10
click at [375, 496] on app-icon "Scroll down" at bounding box center [372, 496] width 10 height 10
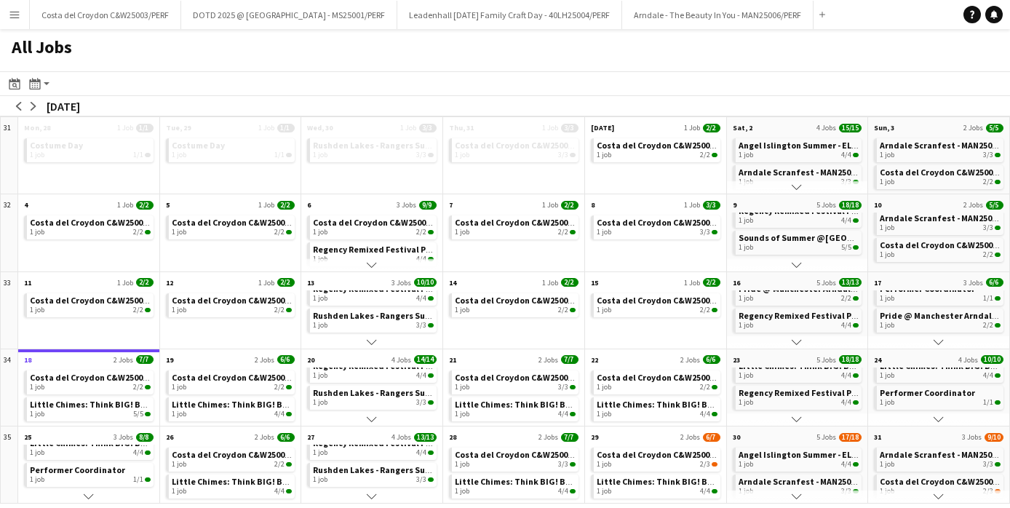
click at [370, 494] on app-icon "Scroll down" at bounding box center [372, 496] width 10 height 10
click at [798, 494] on app-icon "Scroll down" at bounding box center [797, 496] width 10 height 10
click at [935, 493] on app-icon "Scroll down" at bounding box center [939, 496] width 10 height 10
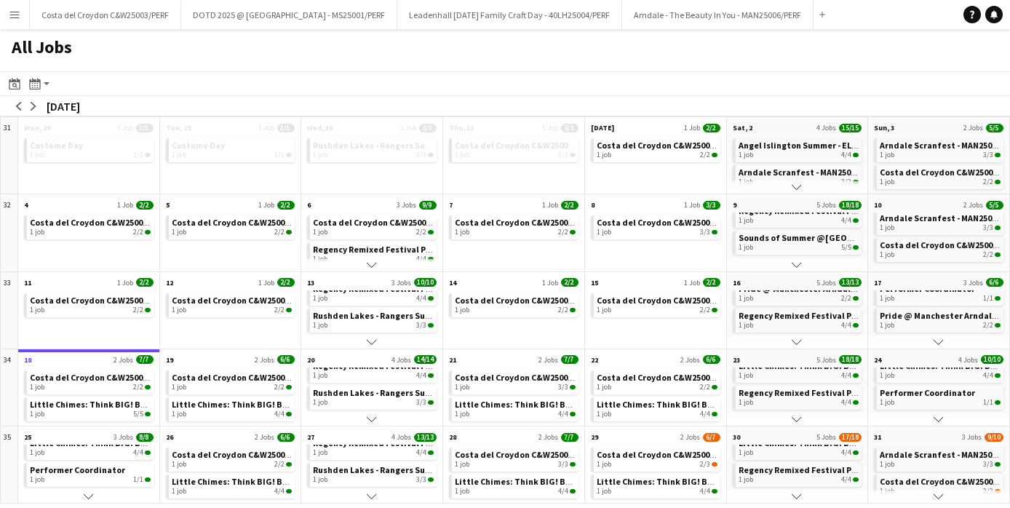
scroll to position [39, 0]
click at [935, 493] on app-icon "Scroll down" at bounding box center [939, 496] width 10 height 10
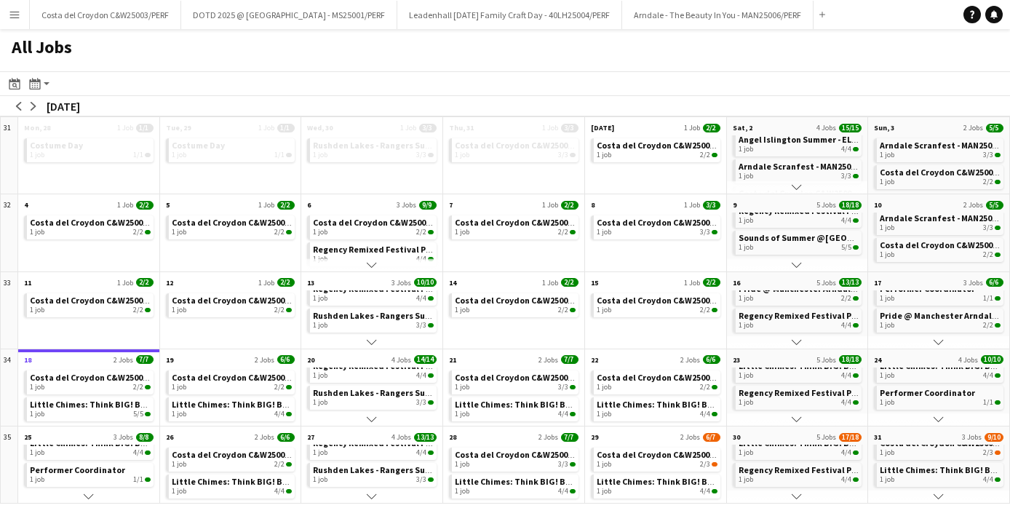
scroll to position [0, 0]
click at [938, 502] on button "Scroll down" at bounding box center [938, 496] width 141 height 13
click at [938, 498] on app-icon "Scroll down" at bounding box center [939, 496] width 10 height 10
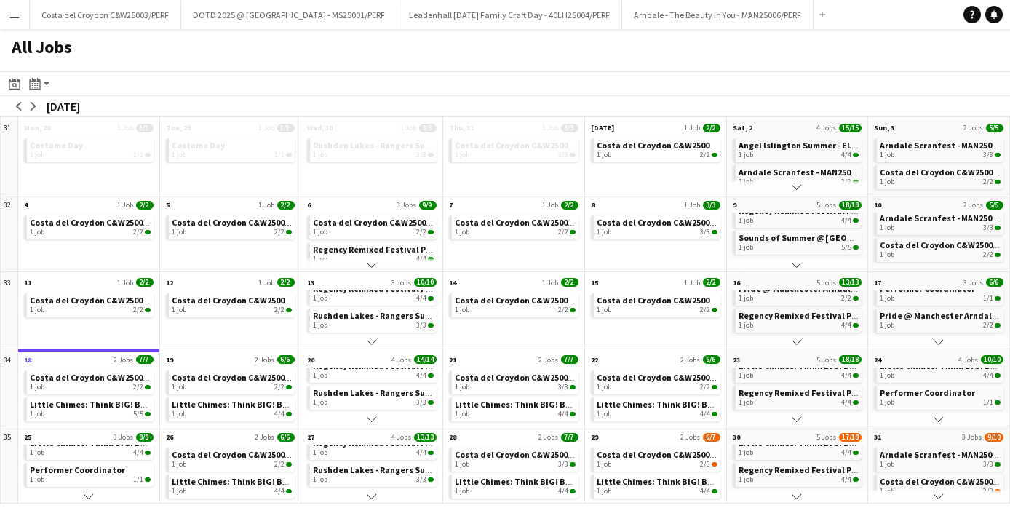
click at [796, 494] on app-icon "Scroll down" at bounding box center [797, 496] width 10 height 10
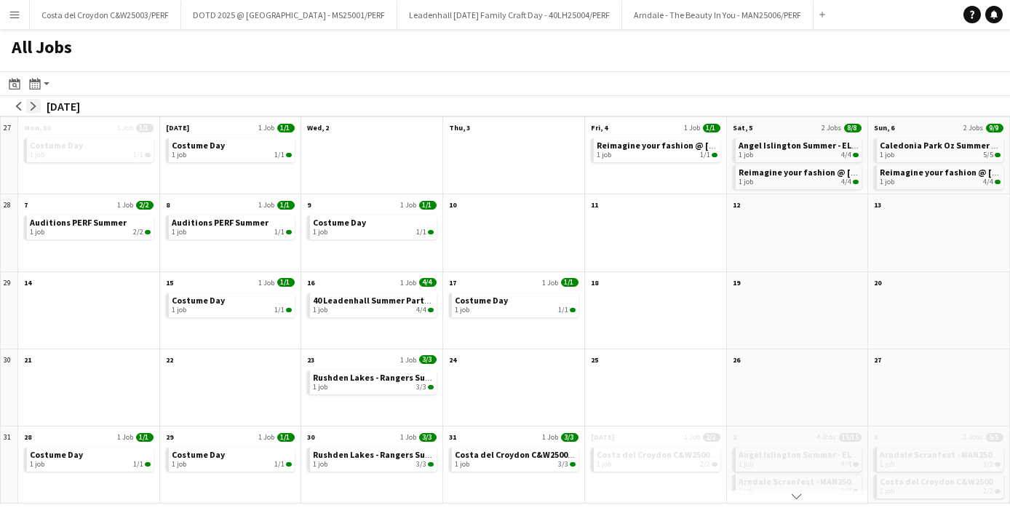
click at [36, 106] on app-icon "arrow-right" at bounding box center [33, 106] width 9 height 9
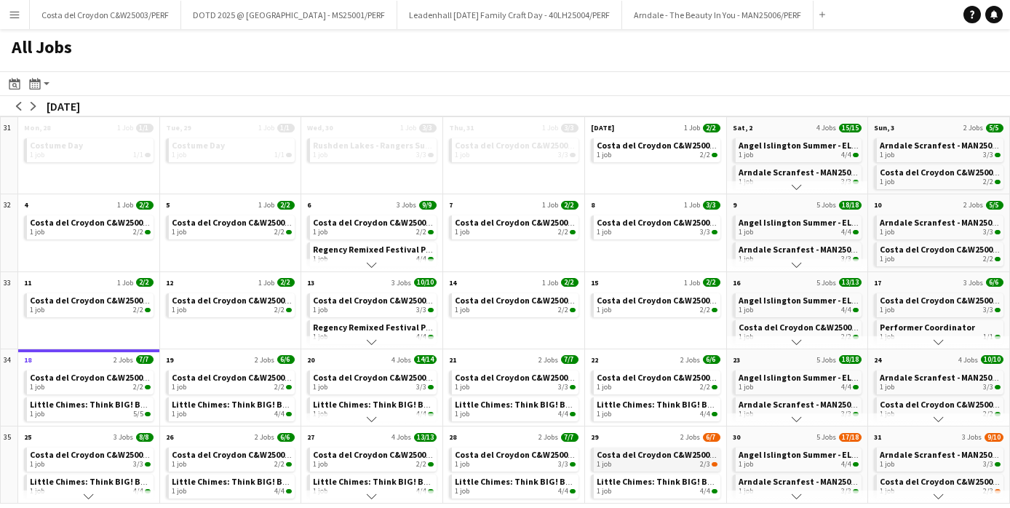
scroll to position [4, 0]
click at [373, 495] on app-icon "Scroll down" at bounding box center [372, 496] width 10 height 10
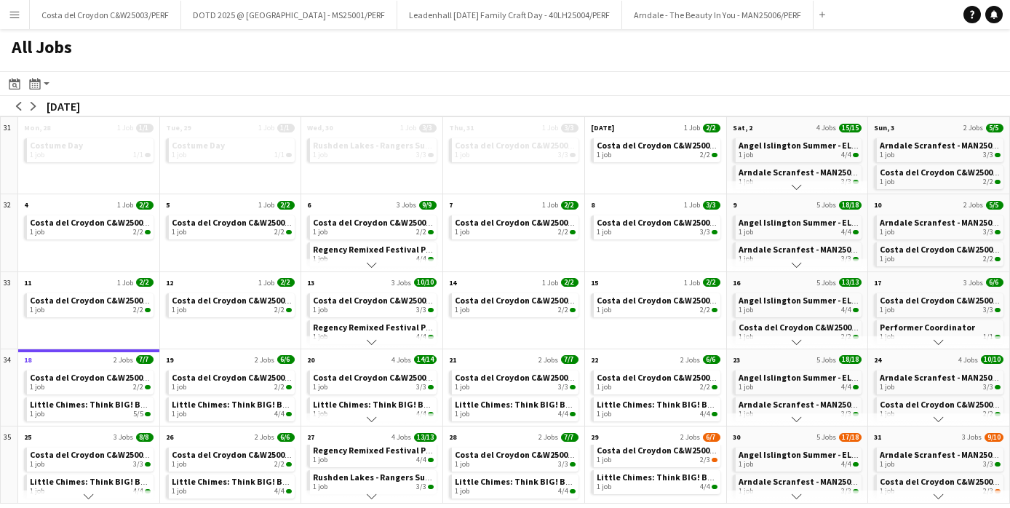
click at [373, 495] on app-icon "Scroll down" at bounding box center [372, 496] width 10 height 10
click at [938, 414] on app-icon "Scroll down" at bounding box center [939, 419] width 10 height 10
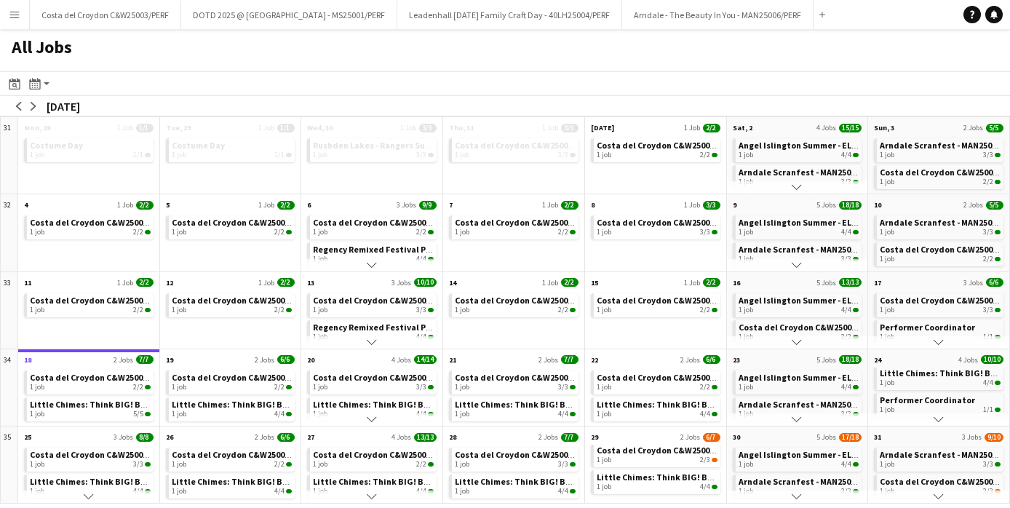
click at [801, 413] on button "Scroll down" at bounding box center [797, 419] width 141 height 13
click at [797, 416] on app-icon "Scroll down" at bounding box center [797, 419] width 10 height 10
click at [369, 416] on app-icon "Scroll down" at bounding box center [372, 419] width 10 height 10
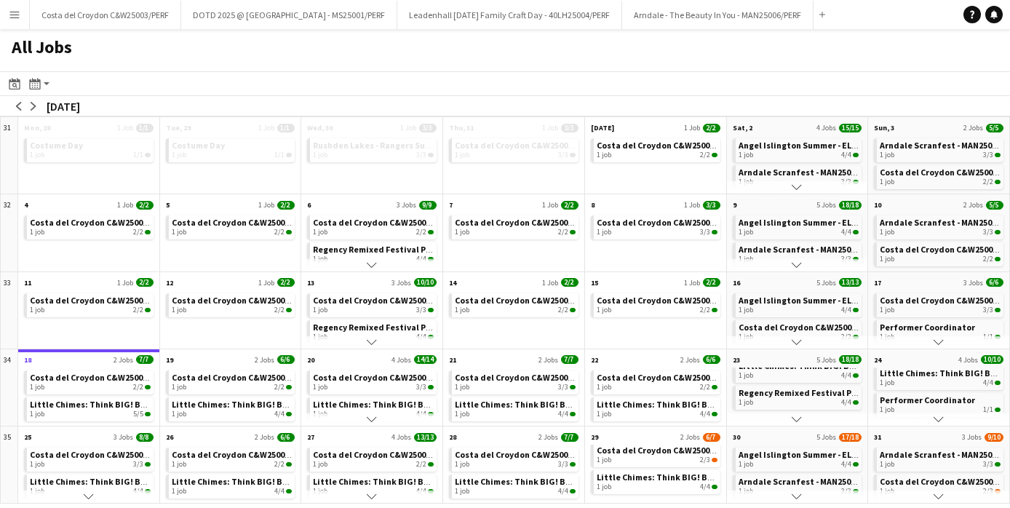
scroll to position [58, 0]
click at [369, 416] on app-icon "Scroll down" at bounding box center [372, 419] width 10 height 10
click at [373, 416] on app-icon "Scroll down" at bounding box center [372, 419] width 10 height 10
click at [943, 342] on app-icon "Scroll down" at bounding box center [939, 342] width 10 height 10
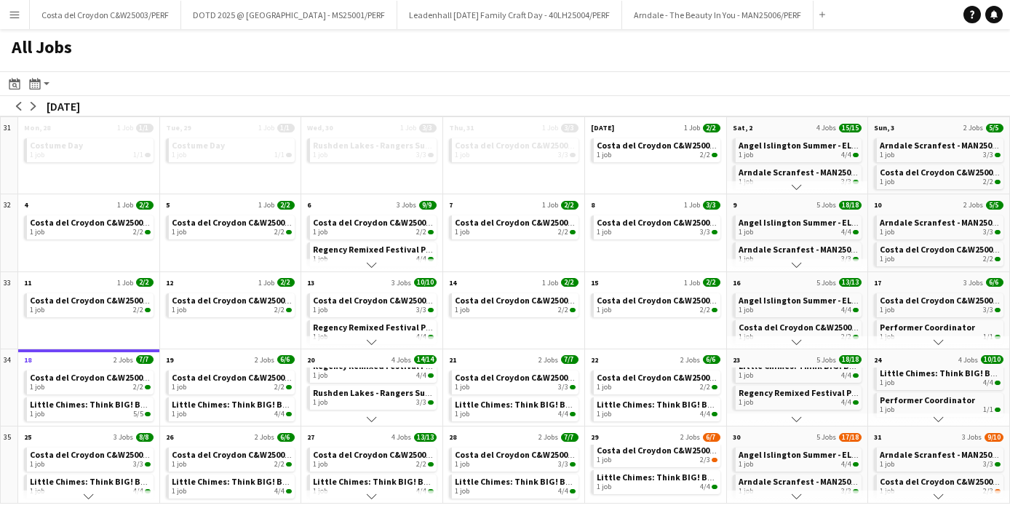
scroll to position [39, 0]
click at [943, 342] on app-icon "Scroll down" at bounding box center [939, 342] width 10 height 10
click at [802, 338] on app-icon "Scroll down" at bounding box center [797, 342] width 10 height 10
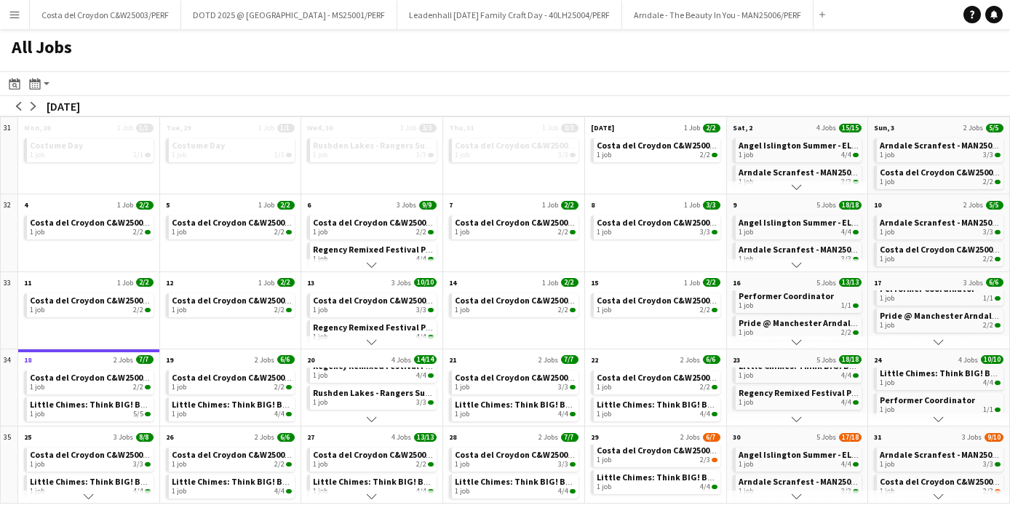
click at [802, 338] on app-icon "Scroll down" at bounding box center [797, 342] width 10 height 10
click at [369, 343] on app-icon "Scroll down" at bounding box center [372, 342] width 10 height 10
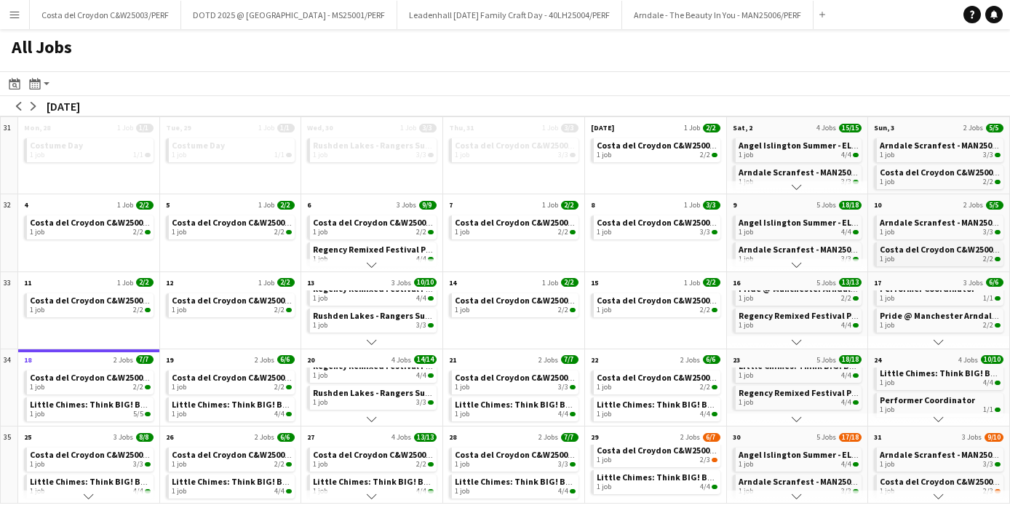
scroll to position [2, 0]
click at [798, 264] on app-icon "Scroll down" at bounding box center [797, 265] width 10 height 10
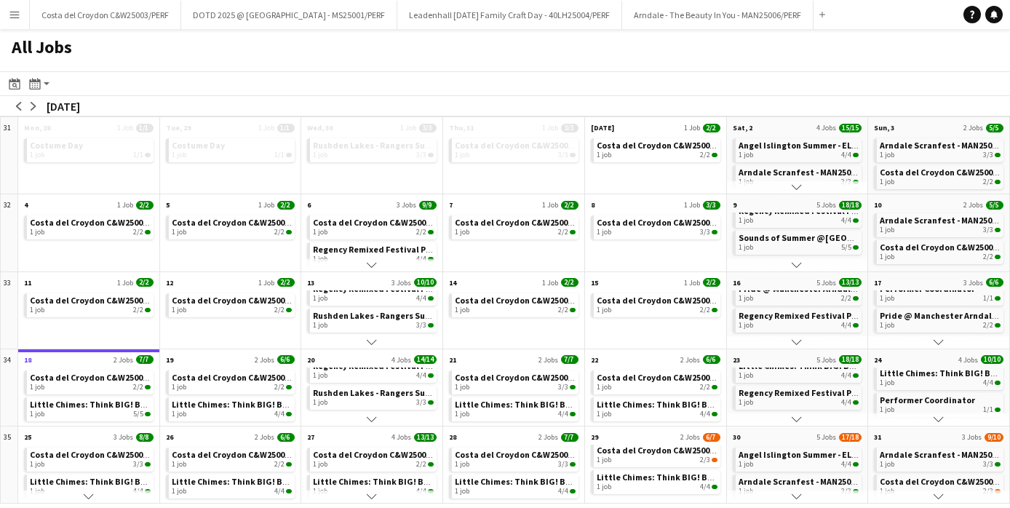
click at [795, 260] on app-icon "Scroll down" at bounding box center [797, 265] width 10 height 10
click at [366, 263] on button "Scroll down" at bounding box center [371, 264] width 141 height 13
click at [799, 186] on app-icon "Scroll down" at bounding box center [797, 187] width 10 height 10
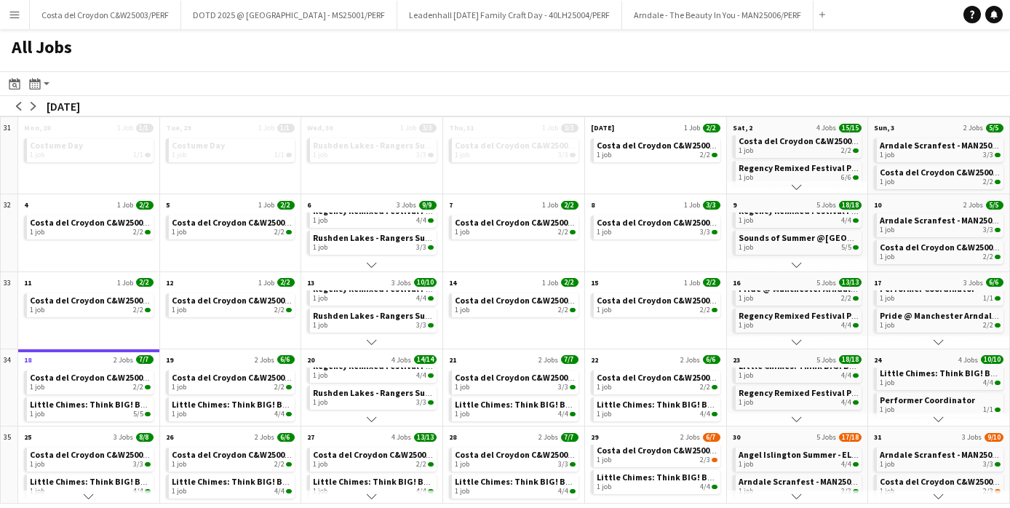
click at [798, 182] on app-icon "Scroll down" at bounding box center [797, 187] width 10 height 10
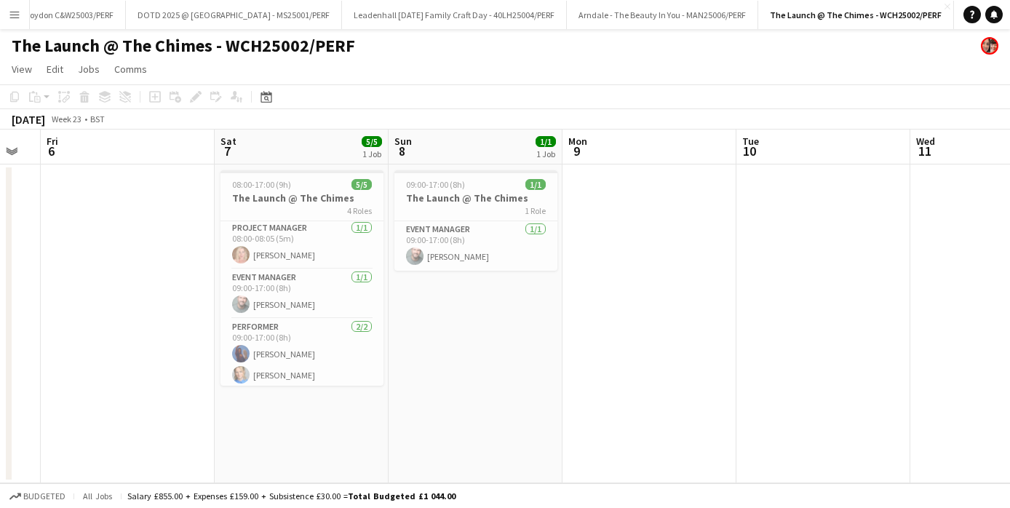
scroll to position [55, 0]
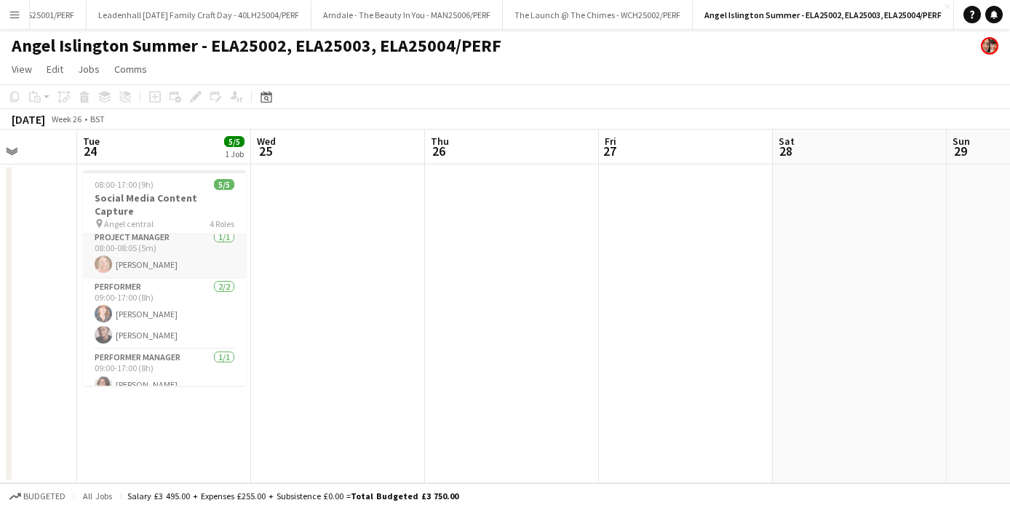
scroll to position [0, 422]
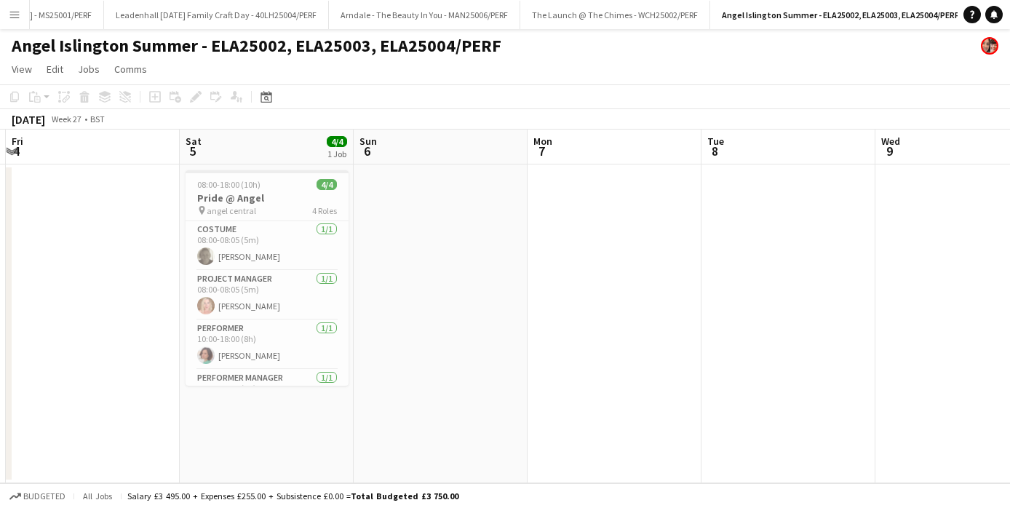
scroll to position [33, 0]
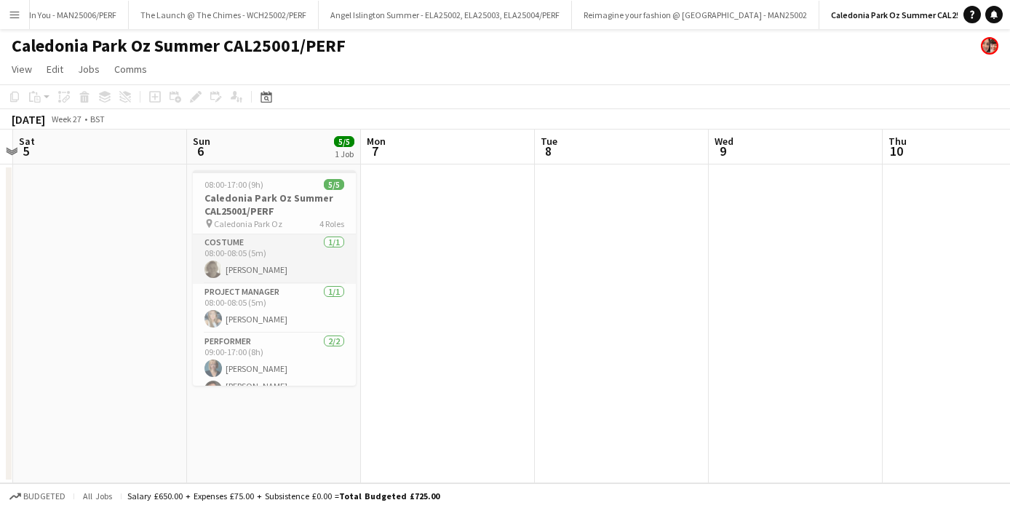
scroll to position [68, 0]
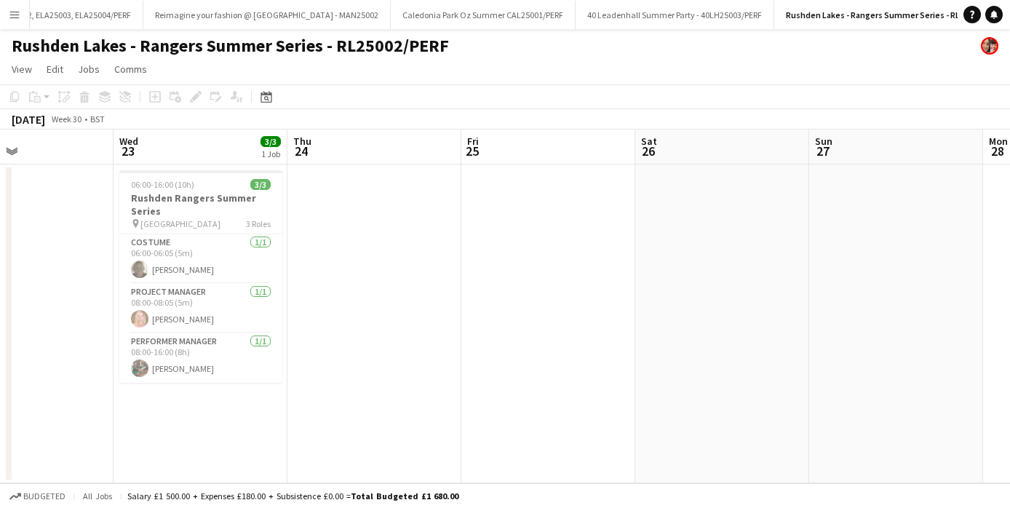
scroll to position [0, 550]
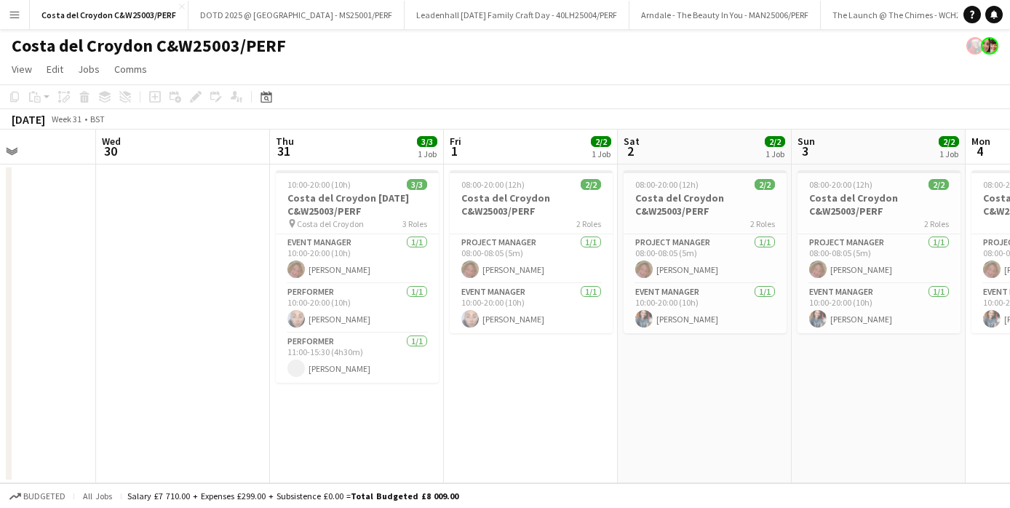
scroll to position [0, 447]
